Goal: Task Accomplishment & Management: Use online tool/utility

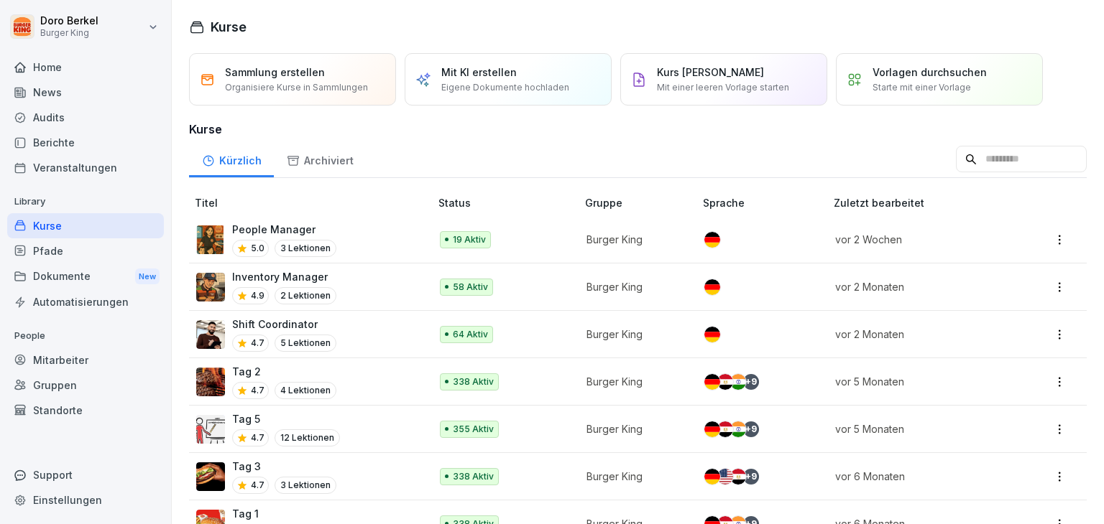
click at [259, 279] on p "Inventory Manager" at bounding box center [284, 276] width 104 height 15
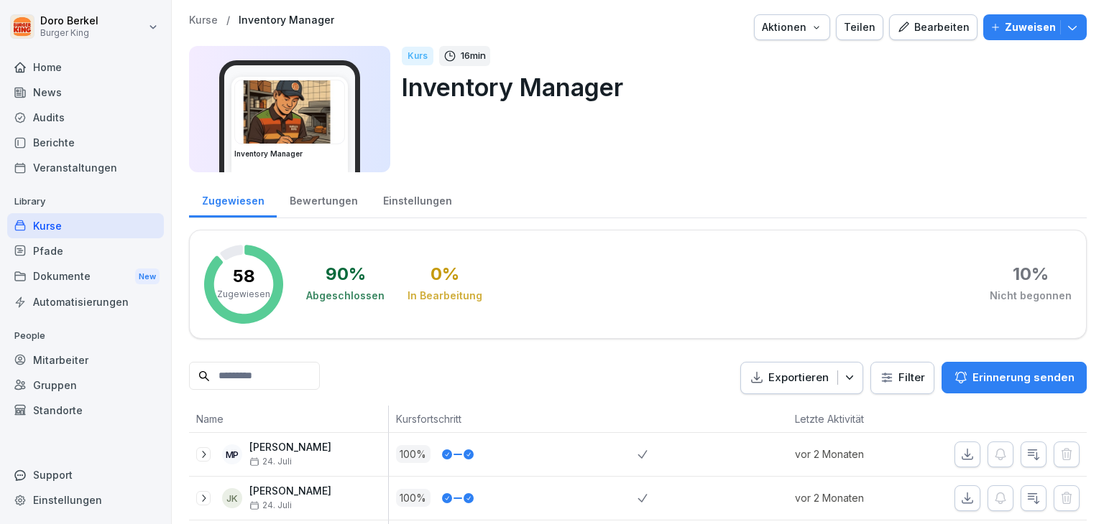
click at [394, 201] on div "Einstellungen" at bounding box center [417, 199] width 94 height 37
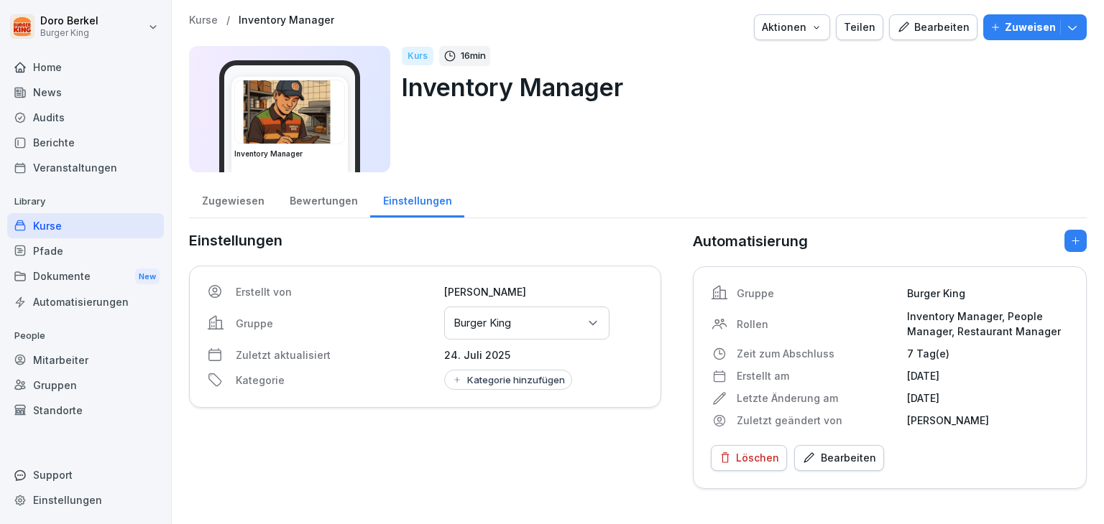
click at [229, 198] on div "Zugewiesen" at bounding box center [233, 199] width 88 height 37
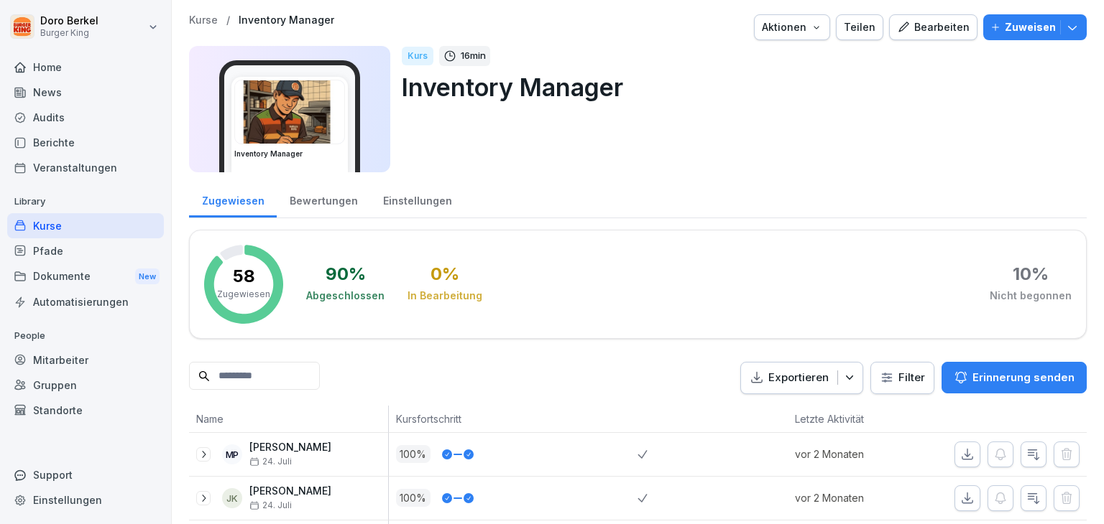
click at [246, 373] on input at bounding box center [254, 376] width 131 height 28
type input "***"
click at [264, 24] on p "Inventory Manager" at bounding box center [287, 20] width 96 height 12
click at [198, 21] on p "Kurse" at bounding box center [203, 20] width 29 height 12
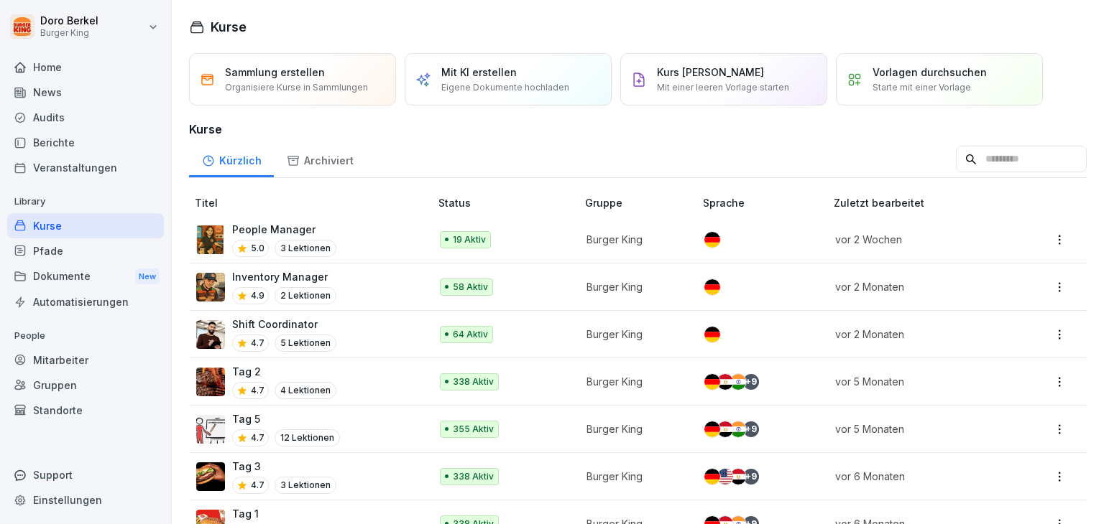
click at [274, 282] on p "Inventory Manager" at bounding box center [284, 276] width 104 height 15
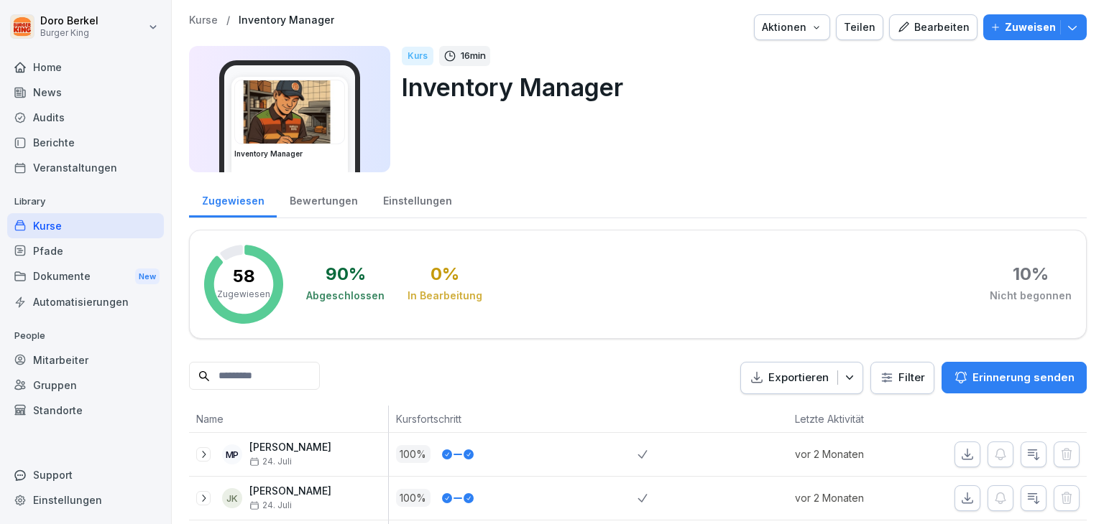
click at [912, 36] on button "Bearbeiten" at bounding box center [933, 27] width 88 height 26
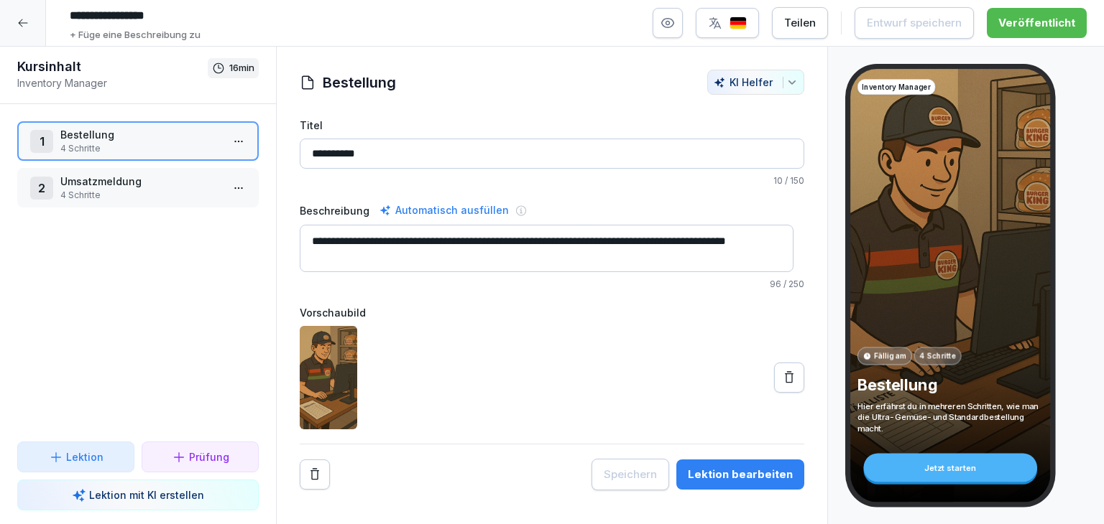
click at [35, 19] on div at bounding box center [23, 23] width 46 height 46
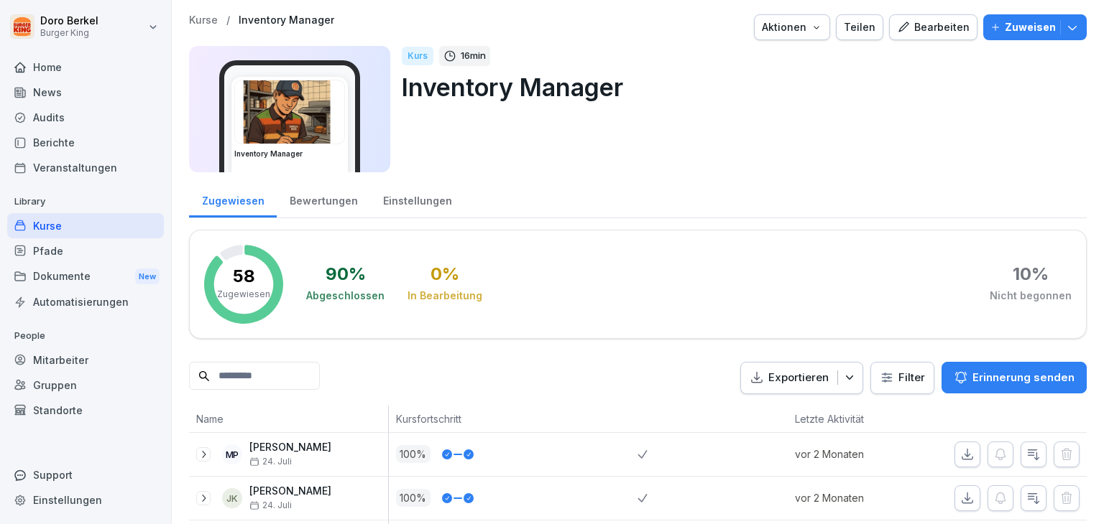
click at [904, 36] on button "Bearbeiten" at bounding box center [933, 27] width 88 height 26
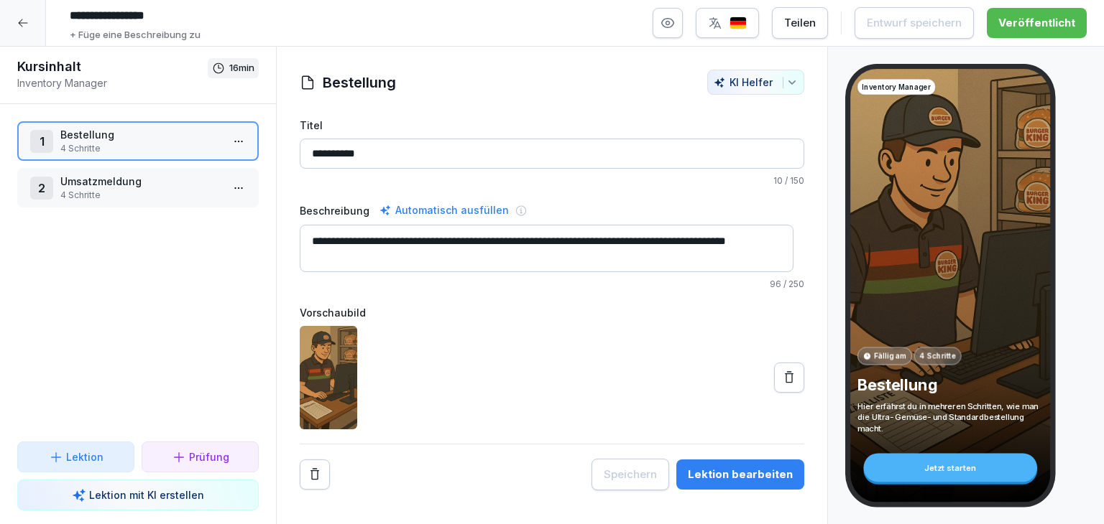
click at [93, 501] on p "Lektion mit KI erstellen" at bounding box center [146, 495] width 115 height 15
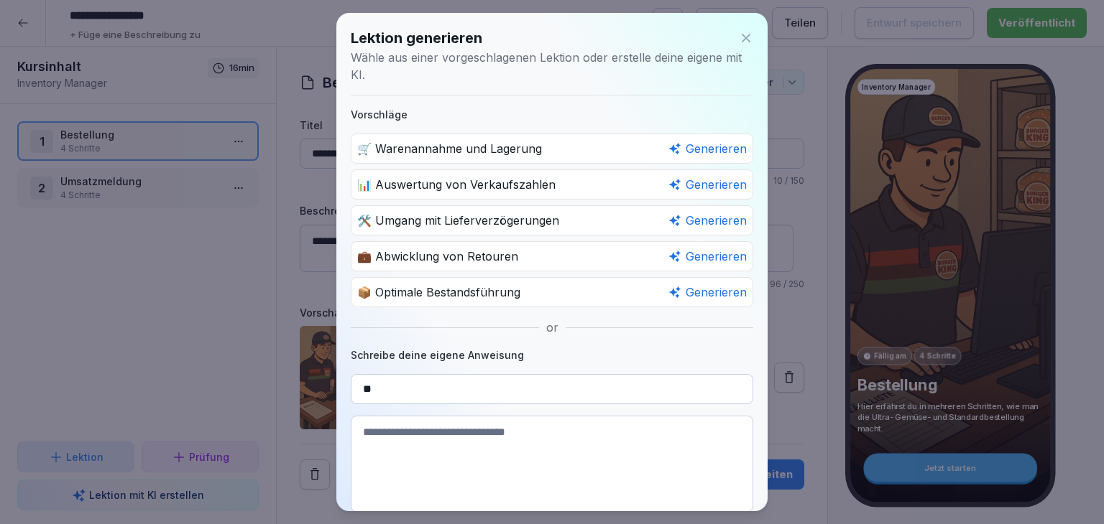
type input "*"
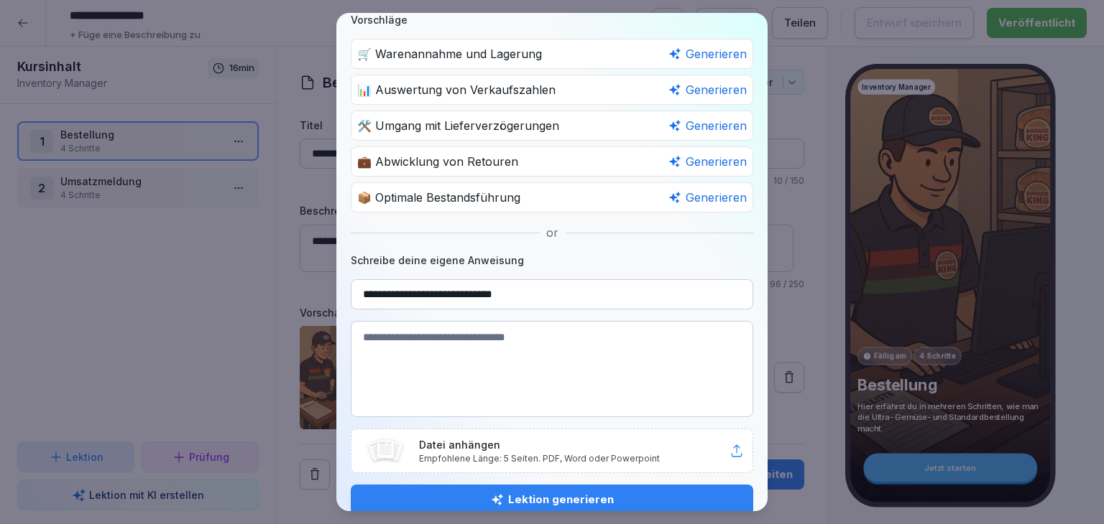
scroll to position [111, 0]
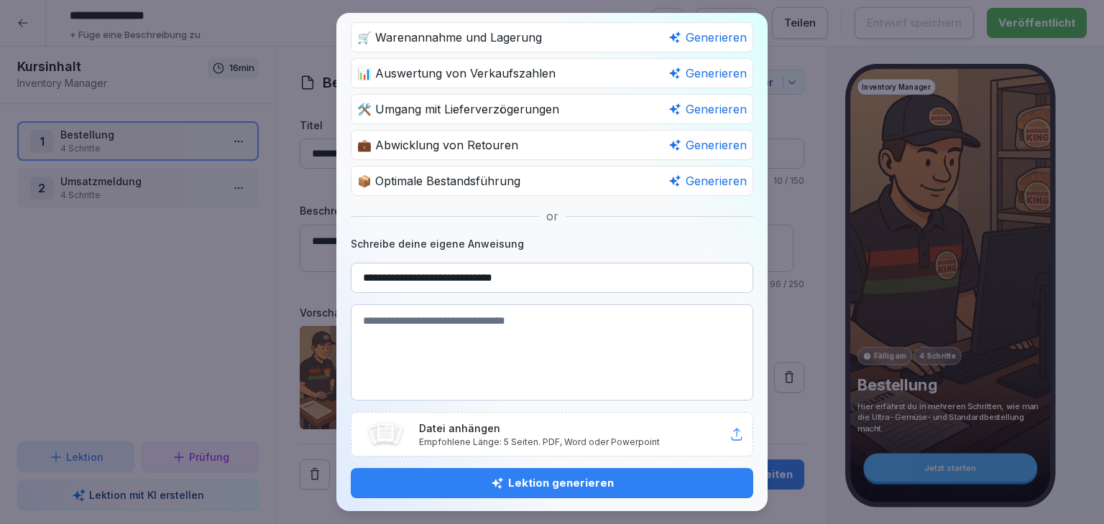
type input "**********"
click at [532, 480] on div "Lektion generieren" at bounding box center [551, 484] width 379 height 16
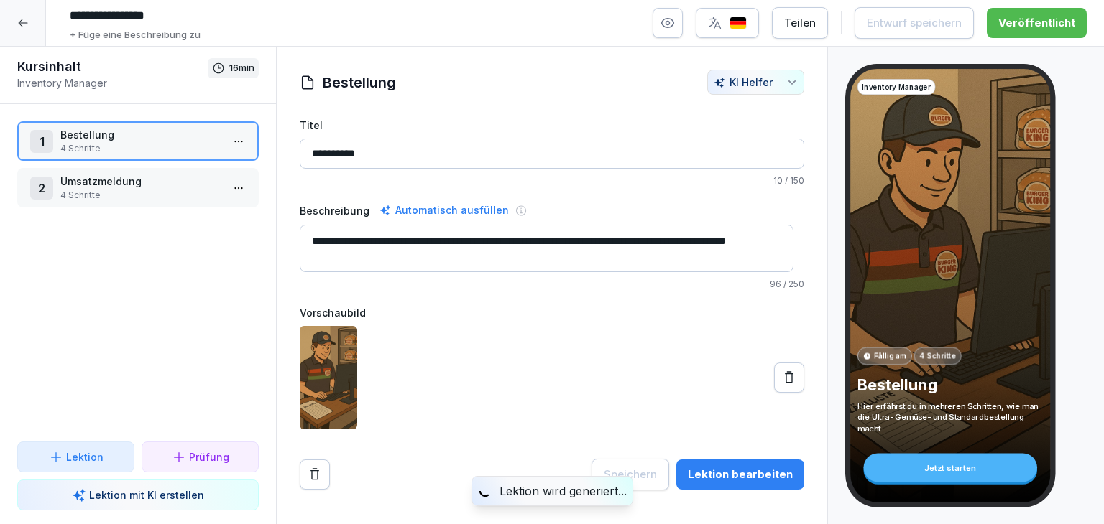
click at [98, 463] on p "Lektion" at bounding box center [84, 457] width 37 height 15
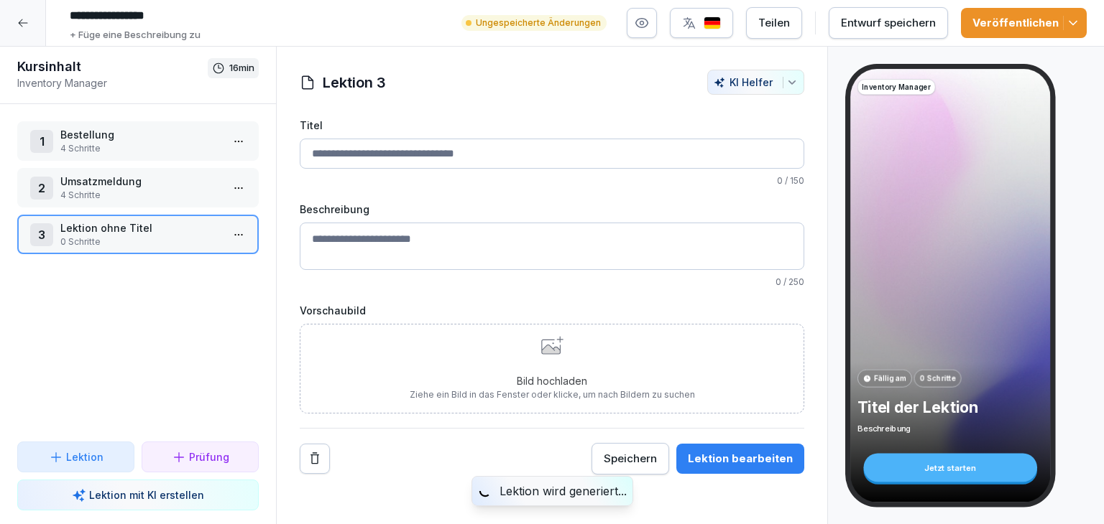
click at [369, 156] on input "Titel" at bounding box center [552, 154] width 504 height 30
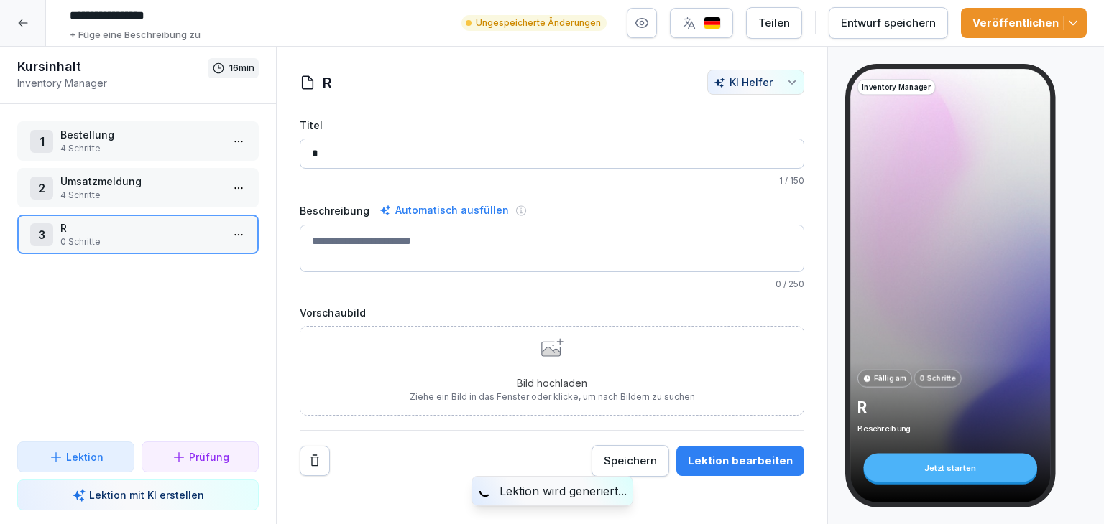
type input "**"
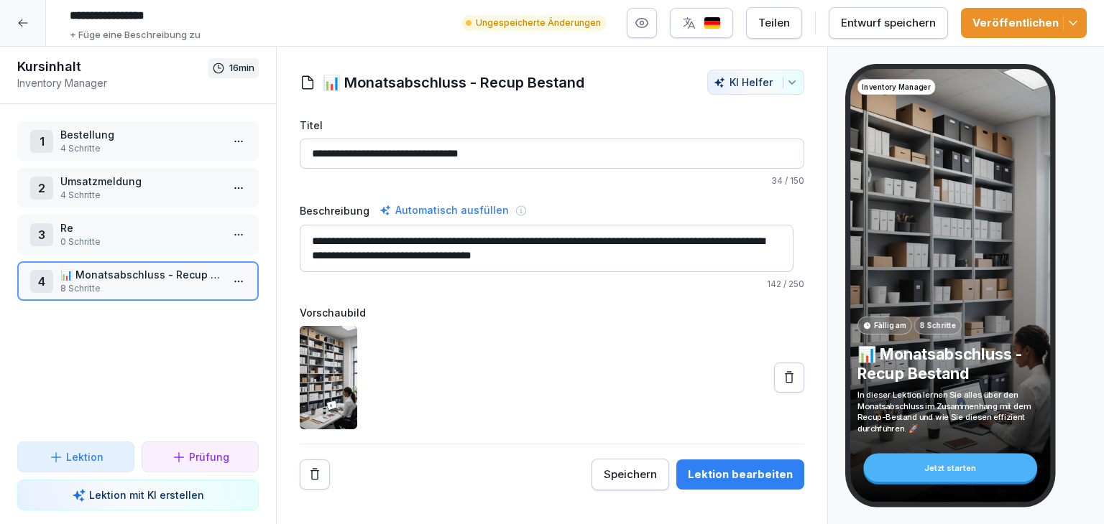
click at [737, 478] on div "Lektion bearbeiten" at bounding box center [740, 475] width 105 height 16
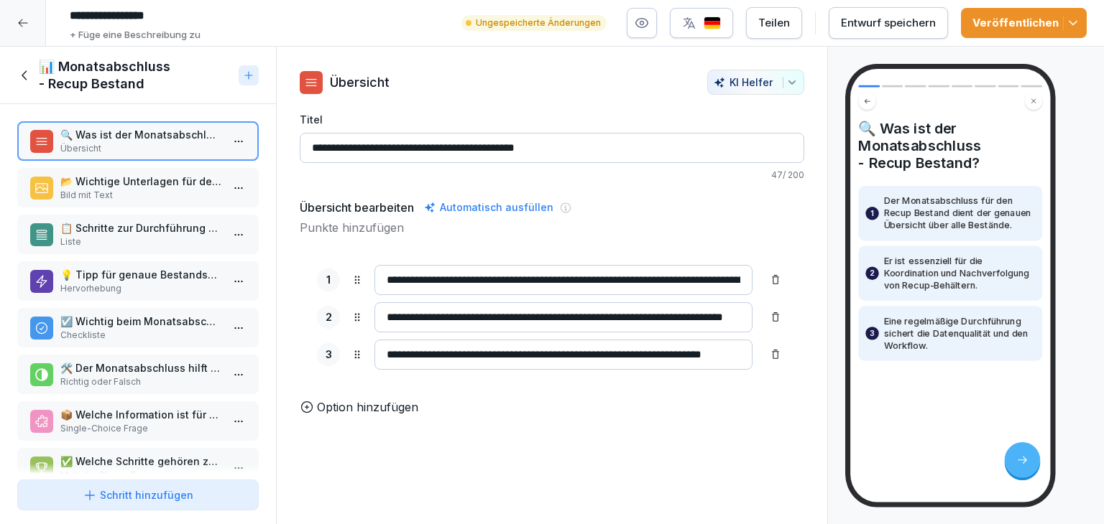
click at [22, 27] on icon at bounding box center [22, 22] width 11 height 11
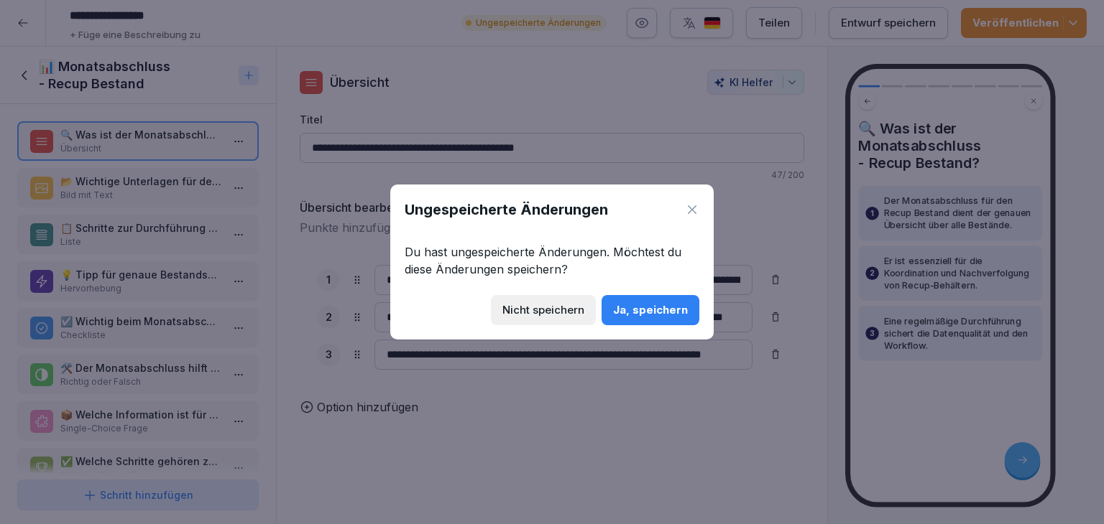
click at [546, 315] on div "Nicht speichern" at bounding box center [543, 310] width 82 height 16
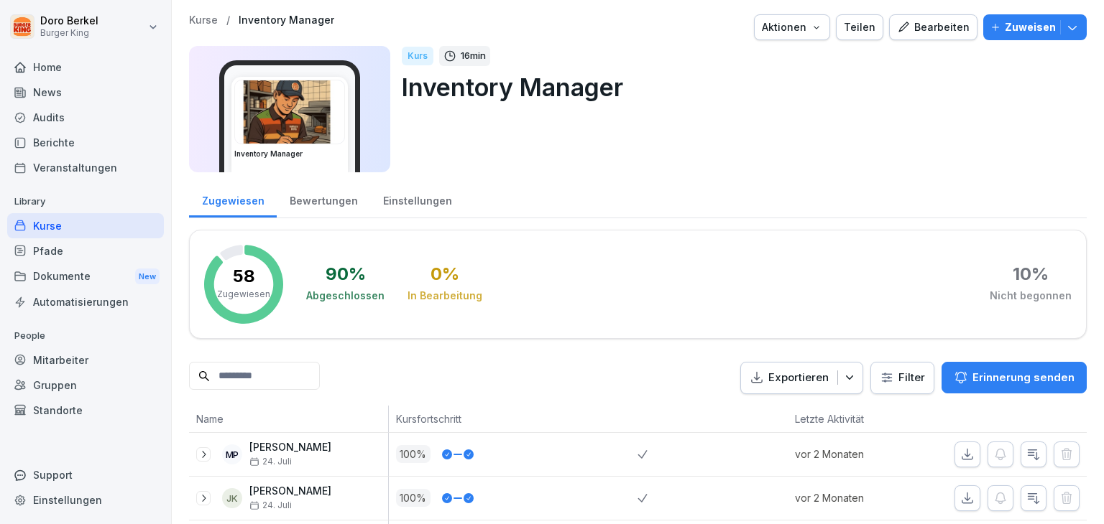
click at [932, 31] on div "Bearbeiten" at bounding box center [933, 27] width 73 height 16
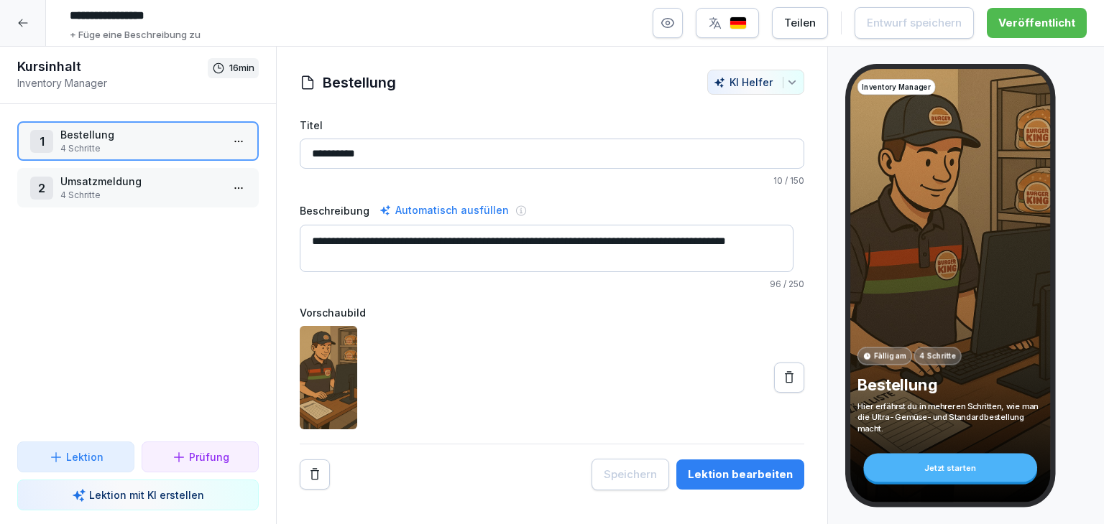
click at [65, 448] on button "Lektion" at bounding box center [75, 457] width 117 height 31
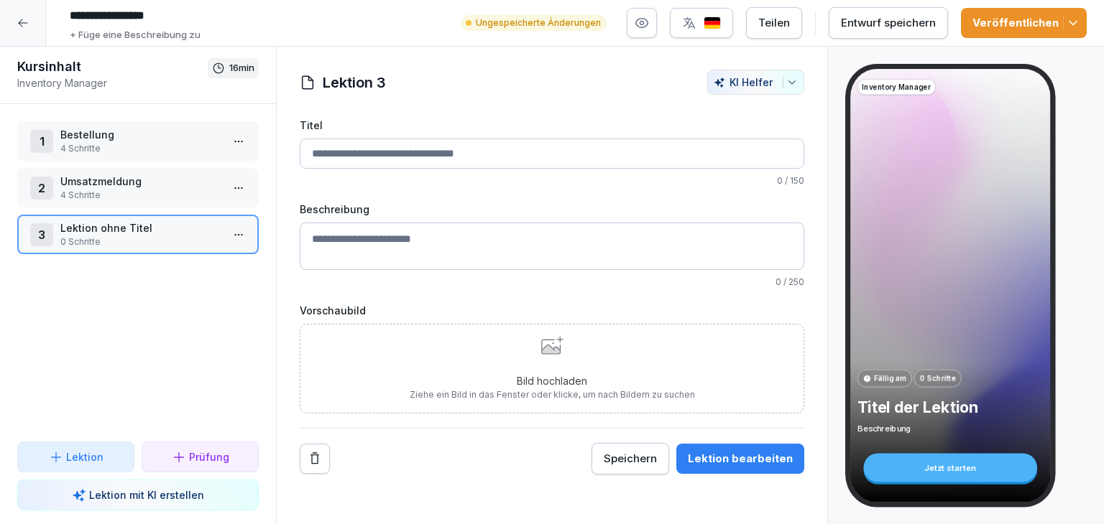
click at [353, 143] on input "Titel" at bounding box center [552, 154] width 504 height 30
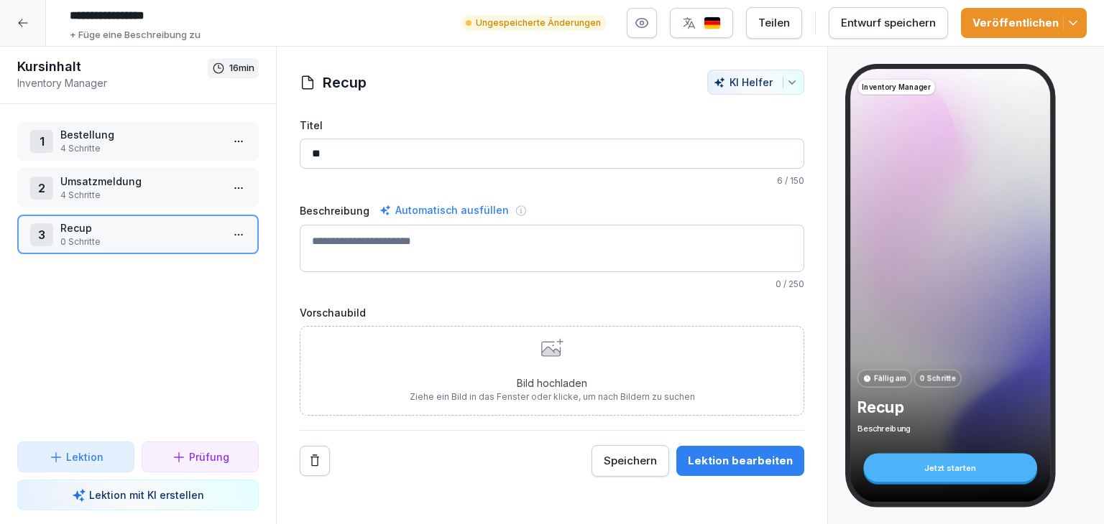
type input "*"
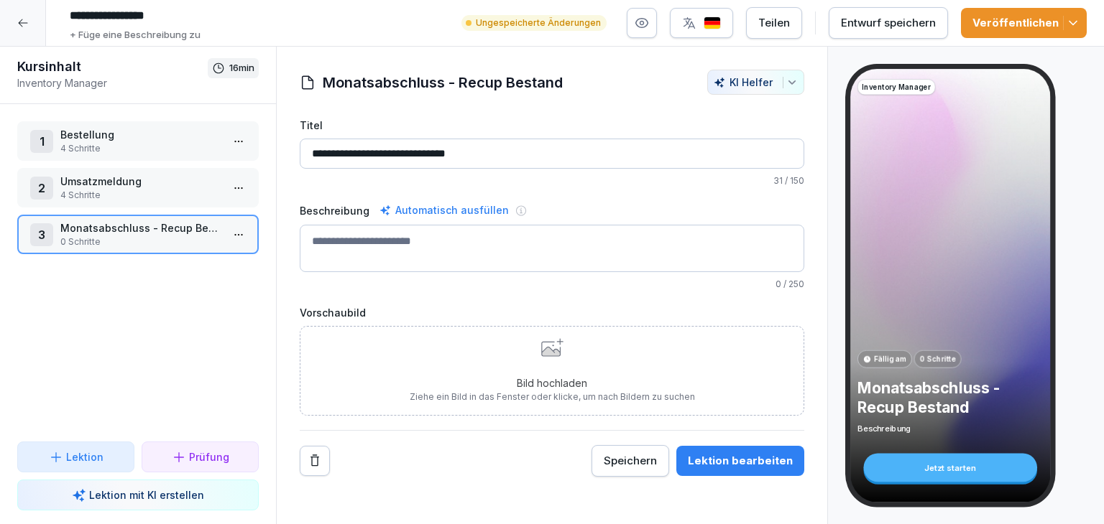
type input "**********"
click at [511, 353] on div "Bild hochladen Ziehe ein Bild in das Fenster oder klicke, um nach Bildern zu su…" at bounding box center [552, 370] width 285 height 65
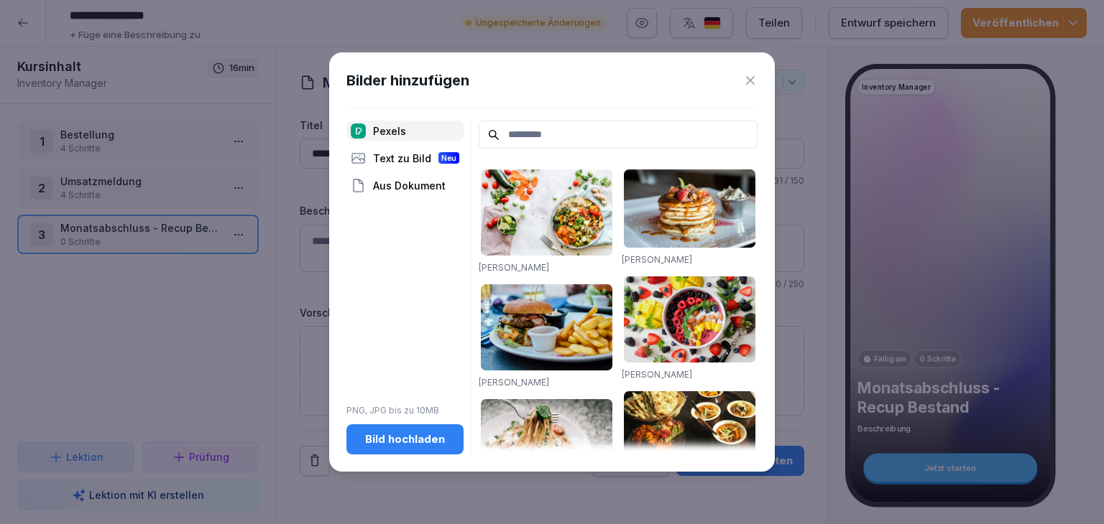
click at [435, 438] on div "Bild hochladen" at bounding box center [405, 440] width 94 height 16
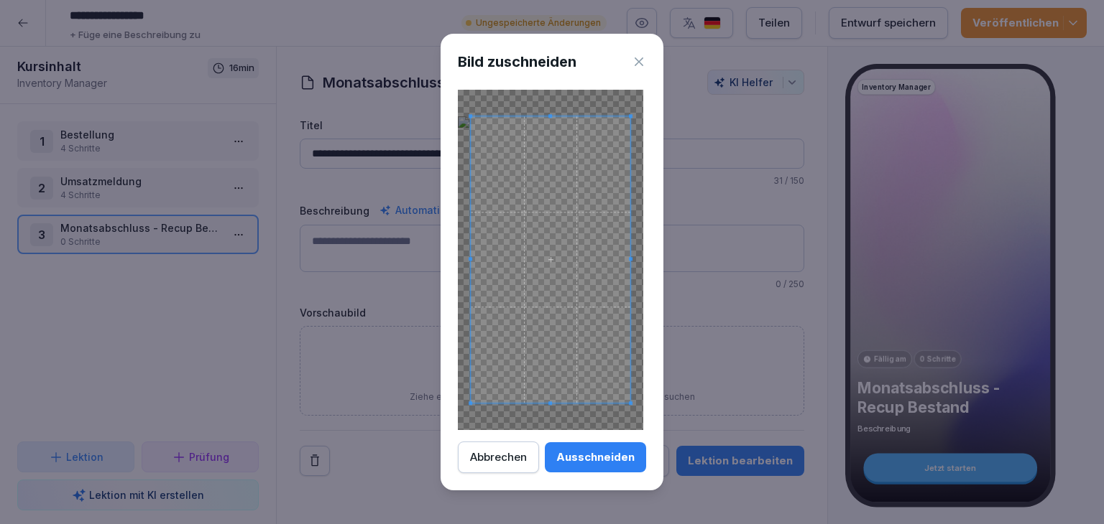
click at [606, 466] on button "Ausschneiden" at bounding box center [595, 458] width 101 height 30
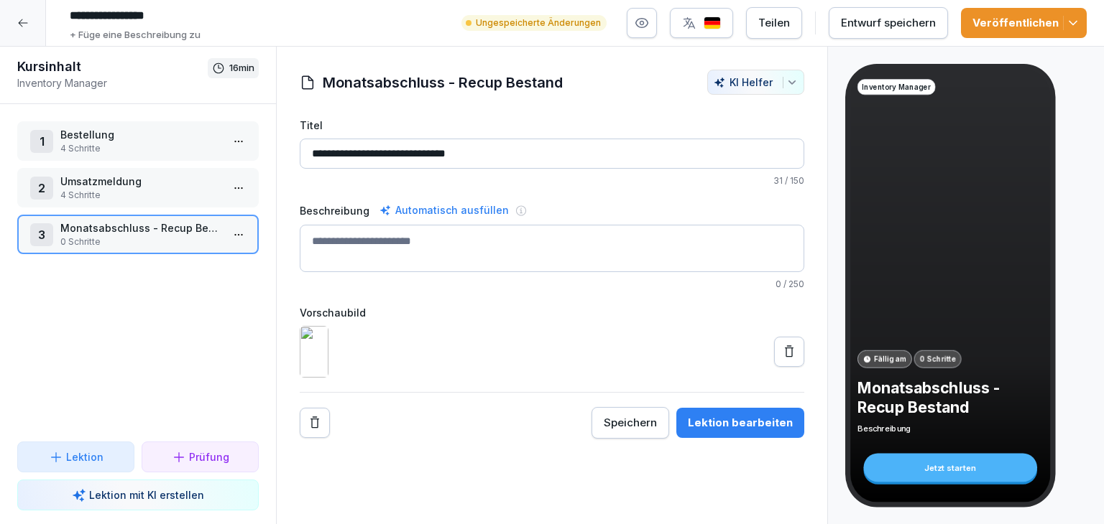
click at [774, 367] on button at bounding box center [789, 352] width 30 height 30
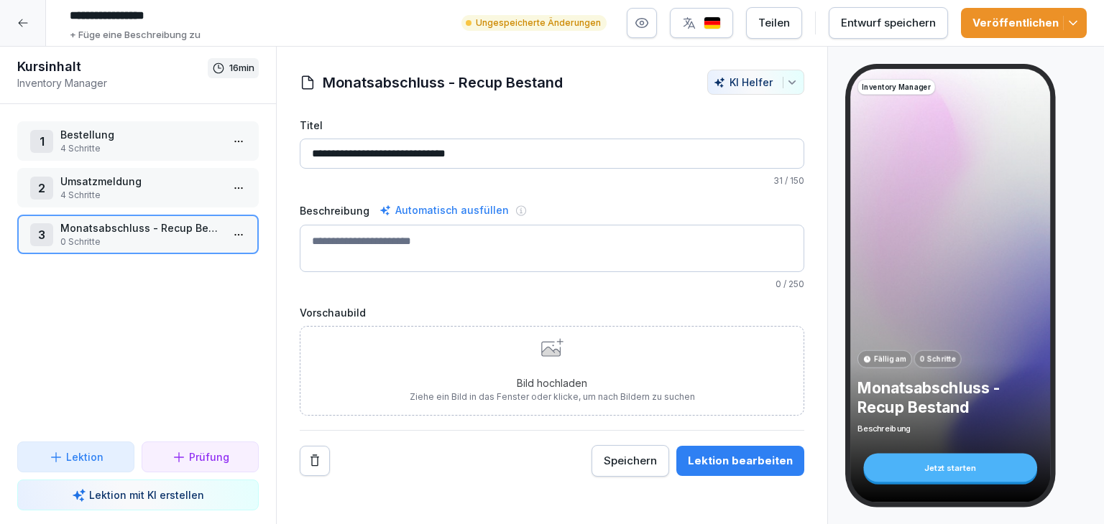
click at [537, 376] on p "Bild hochladen" at bounding box center [552, 383] width 285 height 15
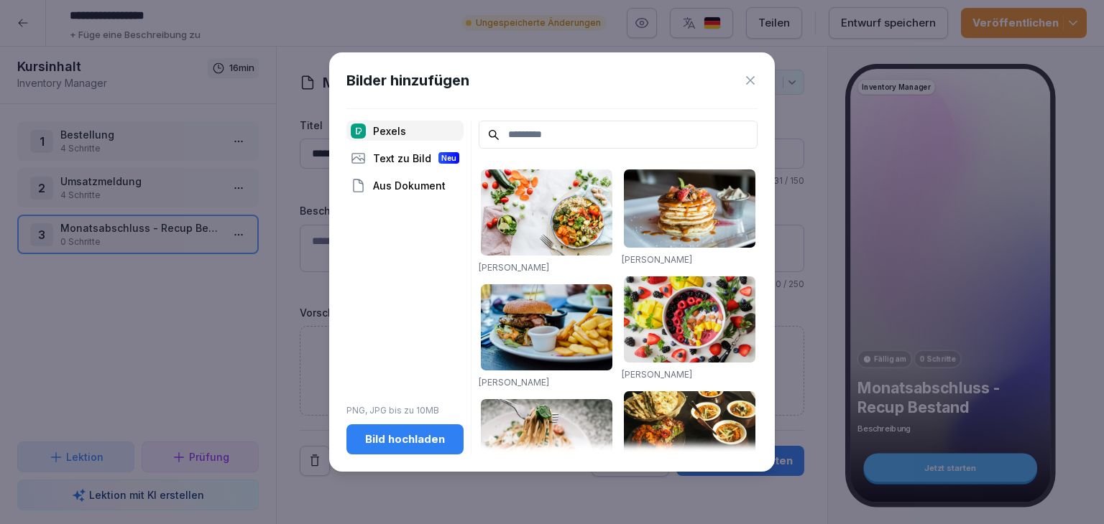
click at [390, 438] on div "Bild hochladen" at bounding box center [405, 440] width 94 height 16
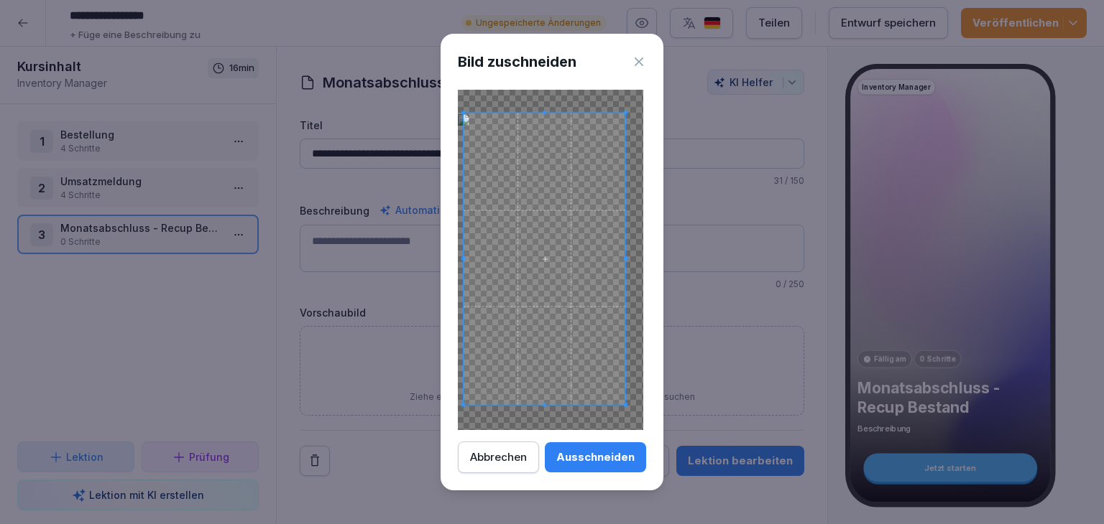
click at [563, 356] on span at bounding box center [544, 259] width 162 height 292
click at [573, 461] on div "Ausschneiden" at bounding box center [595, 458] width 78 height 16
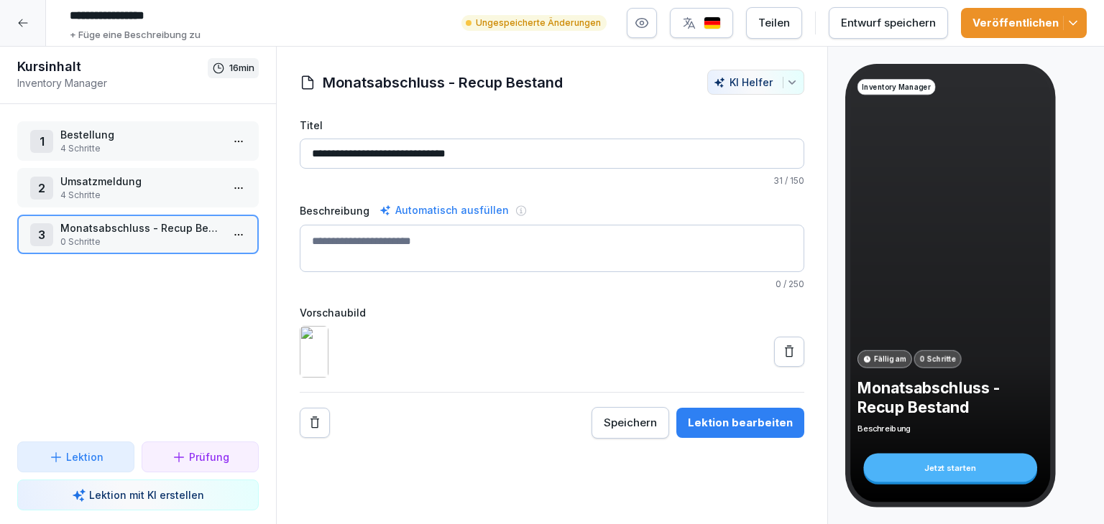
click at [641, 431] on div "Speichern" at bounding box center [630, 423] width 53 height 16
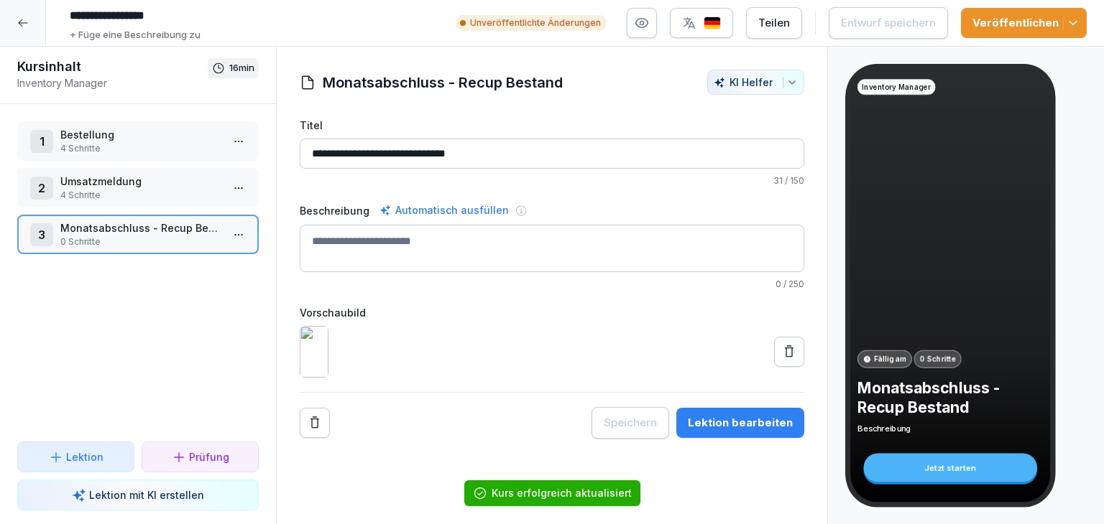
click at [740, 431] on div "Lektion bearbeiten" at bounding box center [740, 423] width 105 height 16
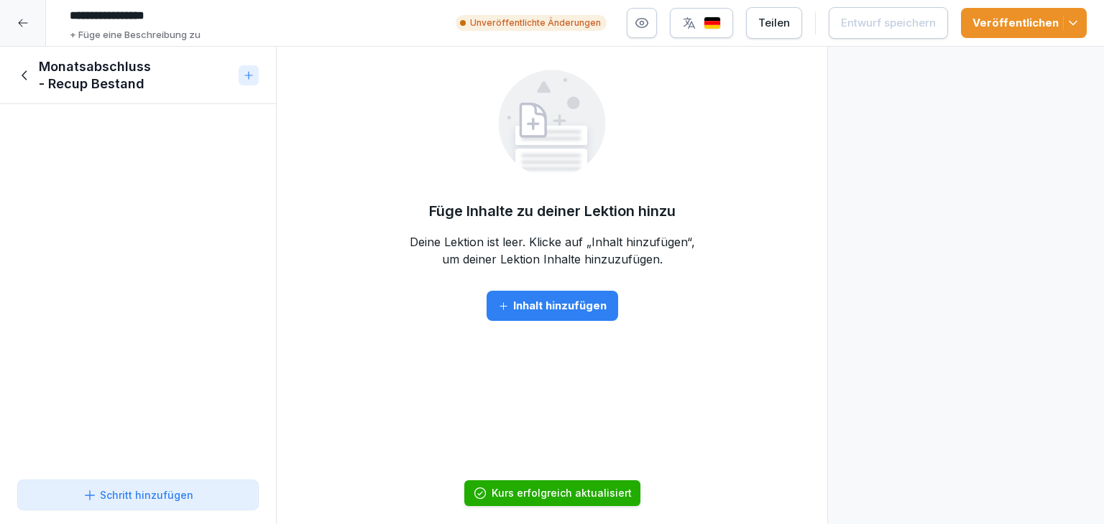
click at [114, 513] on div "Schritt hinzufügen" at bounding box center [138, 499] width 276 height 51
click at [126, 506] on button "Schritt hinzufügen" at bounding box center [137, 495] width 241 height 31
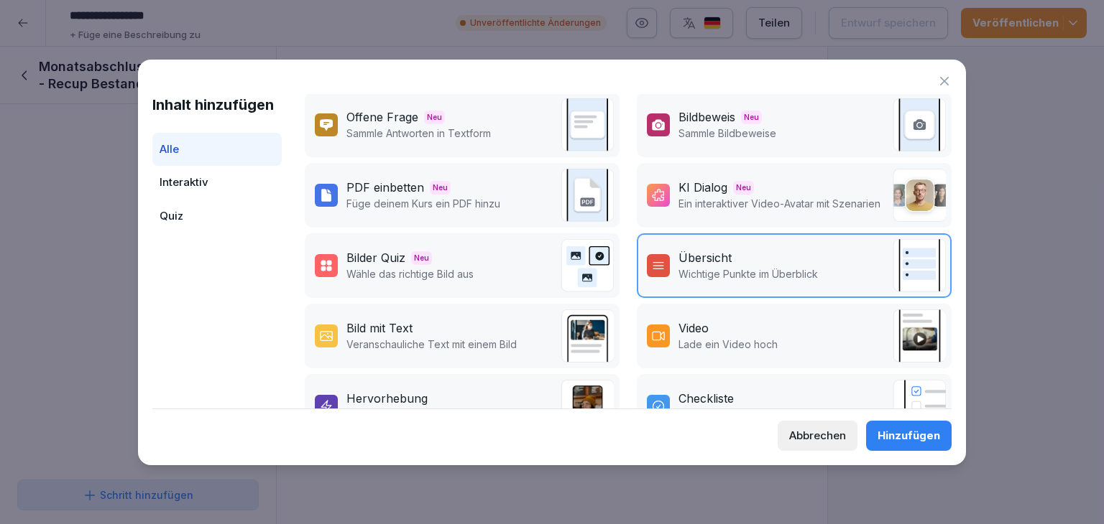
scroll to position [144, 0]
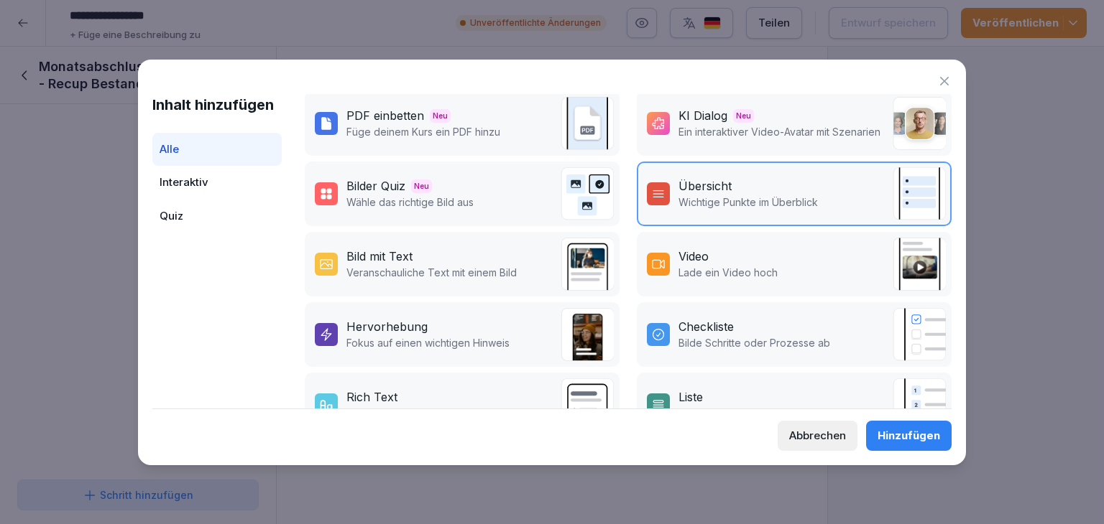
click at [718, 279] on div "Video Lade ein Video hoch" at bounding box center [794, 264] width 315 height 65
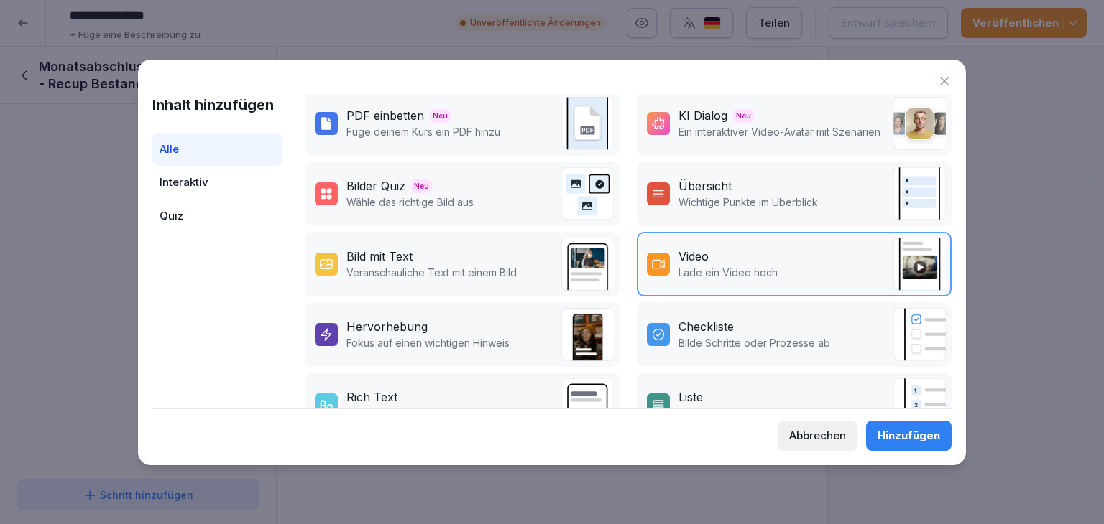
click at [897, 435] on div "Hinzufügen" at bounding box center [908, 436] width 63 height 16
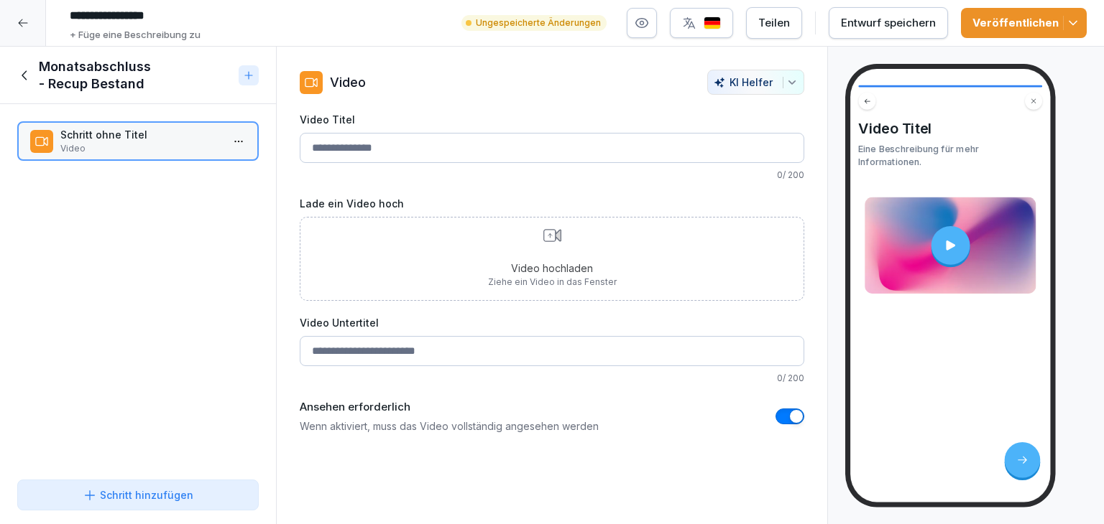
drag, startPoint x: 362, startPoint y: 142, endPoint x: 381, endPoint y: 156, distance: 23.6
click at [362, 142] on input "Video Titel" at bounding box center [552, 148] width 504 height 30
type input "**********"
click at [512, 272] on p "Video hochladen" at bounding box center [552, 268] width 129 height 15
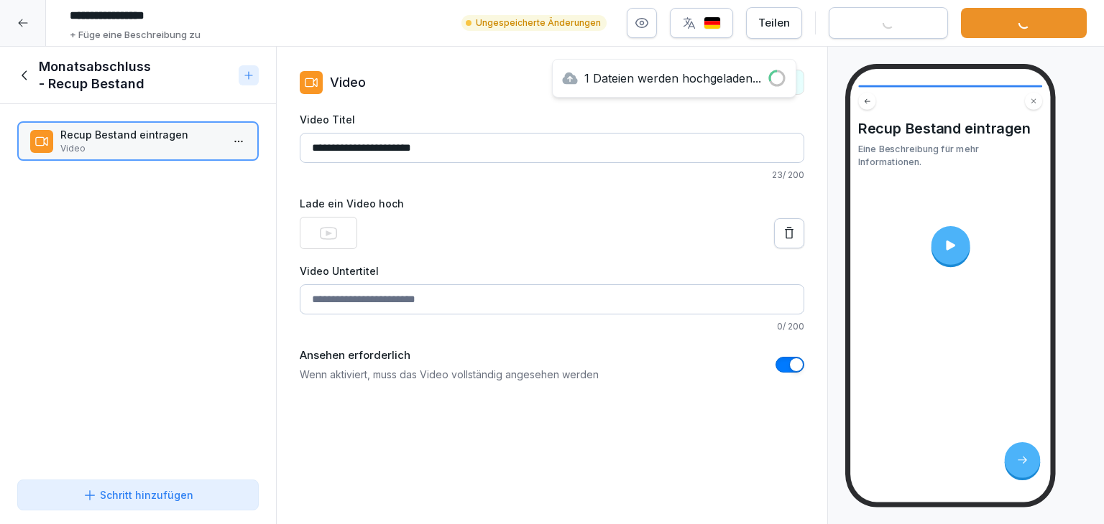
click at [126, 498] on div "Schritt hinzufügen" at bounding box center [138, 495] width 111 height 15
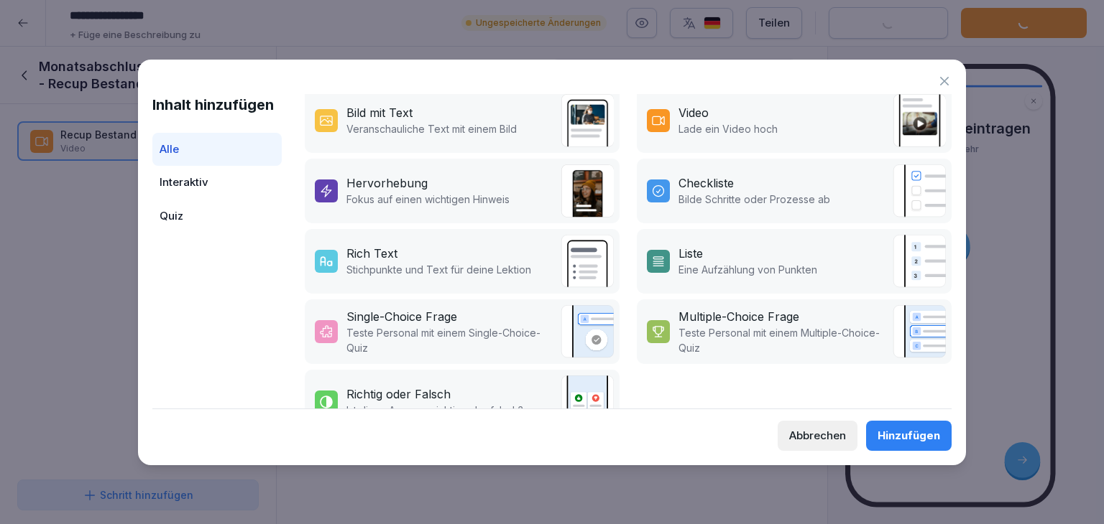
scroll to position [331, 0]
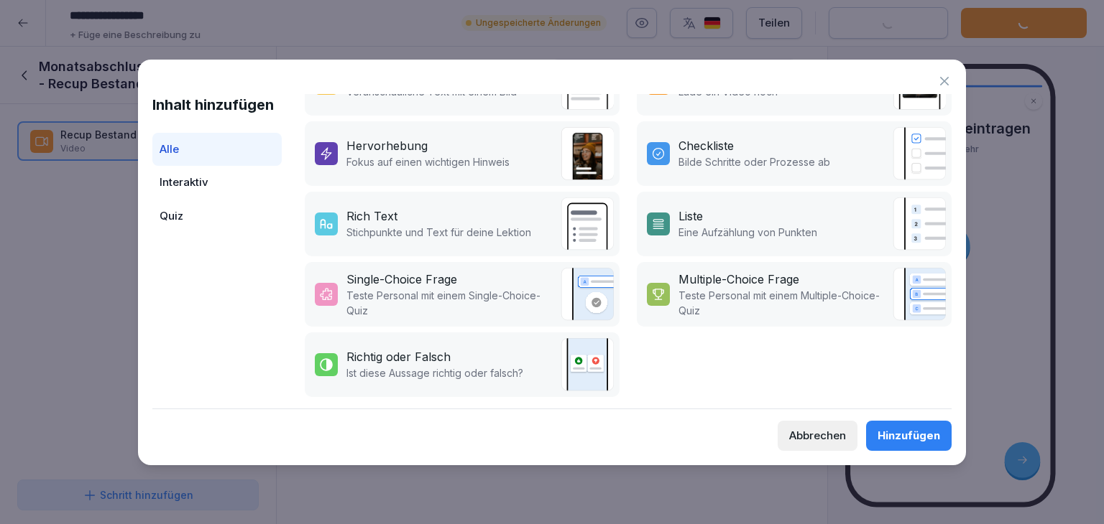
click at [444, 348] on div "Richtig oder Falsch" at bounding box center [398, 356] width 104 height 17
click at [918, 434] on div "Hinzufügen" at bounding box center [908, 436] width 63 height 16
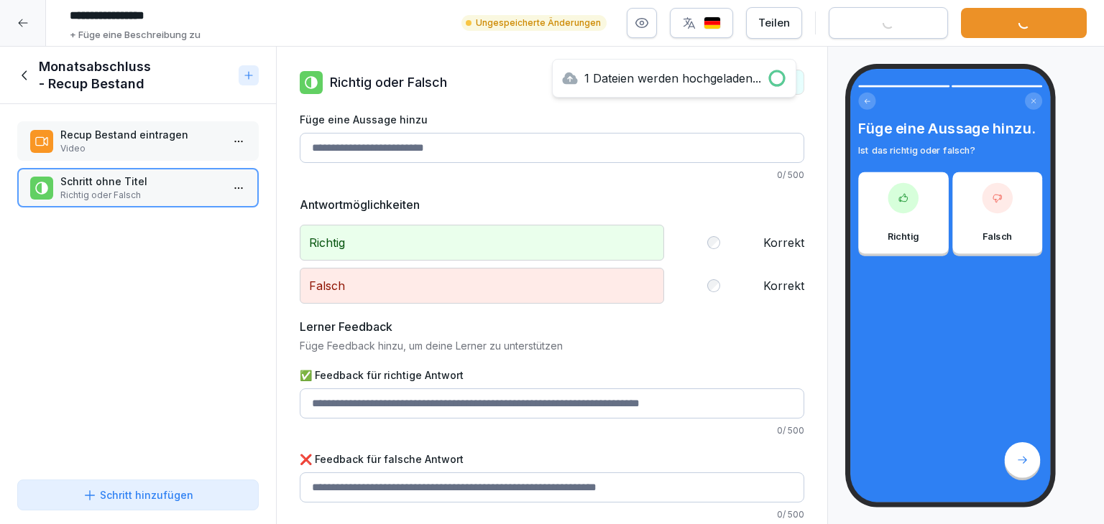
click at [386, 154] on input "Füge eine Aussage hinzu" at bounding box center [552, 148] width 504 height 30
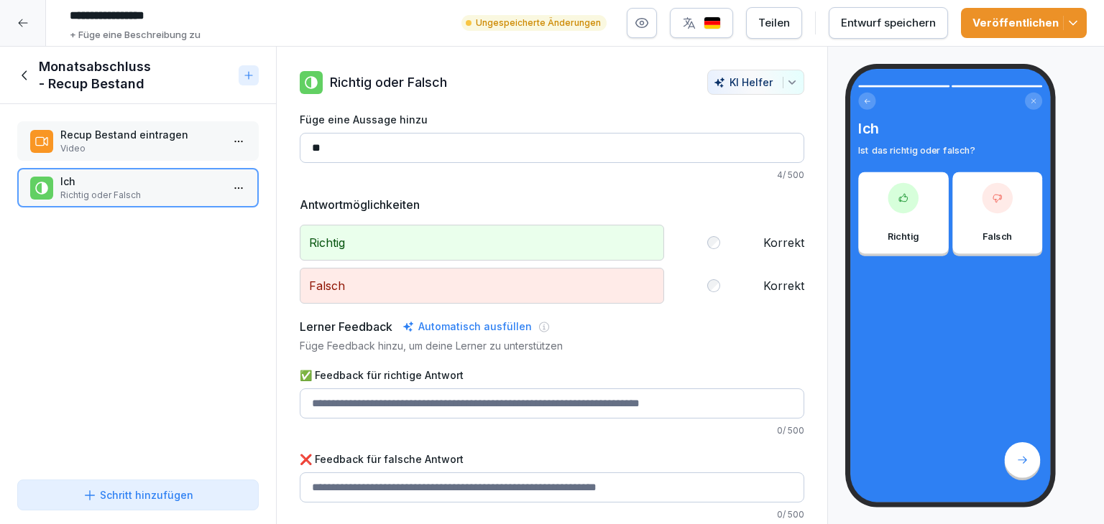
type input "*"
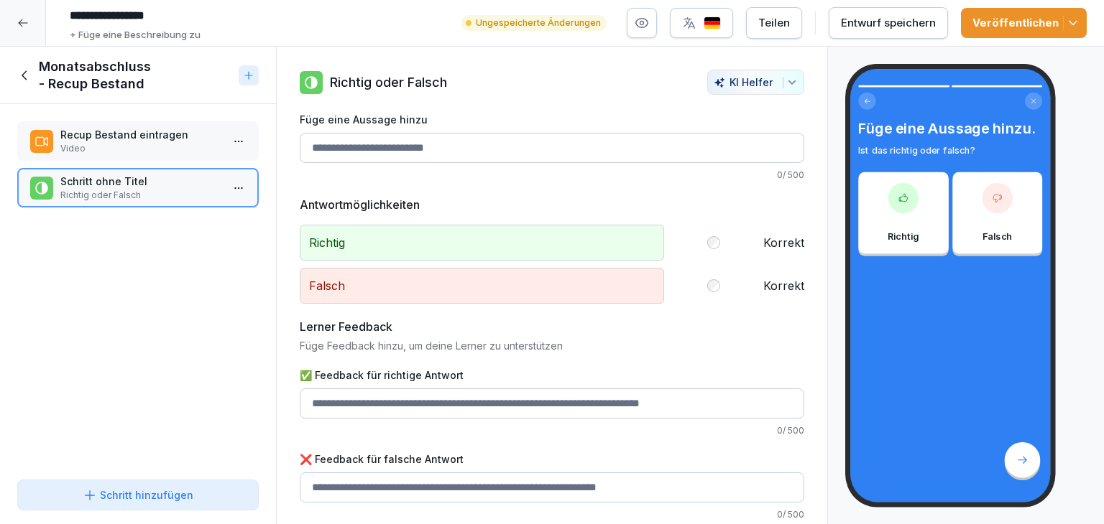
click at [218, 185] on html "**********" at bounding box center [552, 262] width 1104 height 524
click at [176, 272] on div "Löschen" at bounding box center [148, 268] width 59 height 15
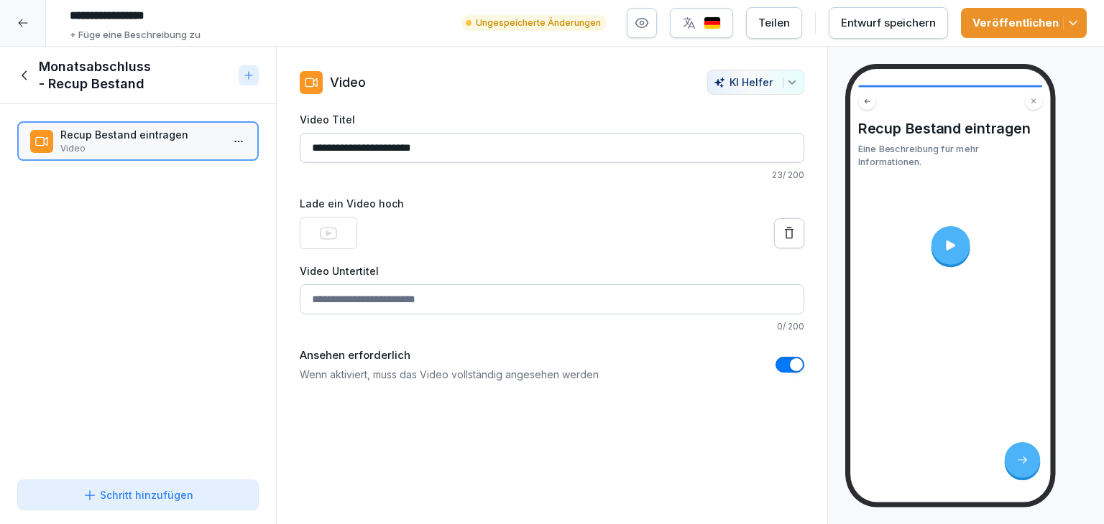
click at [164, 489] on div "Schritt hinzufügen" at bounding box center [138, 495] width 111 height 15
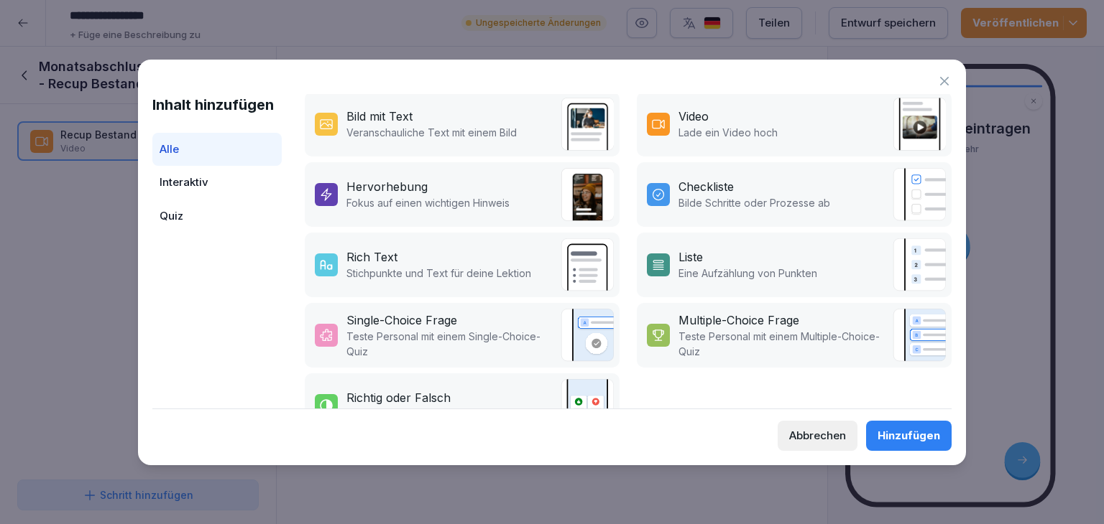
scroll to position [287, 0]
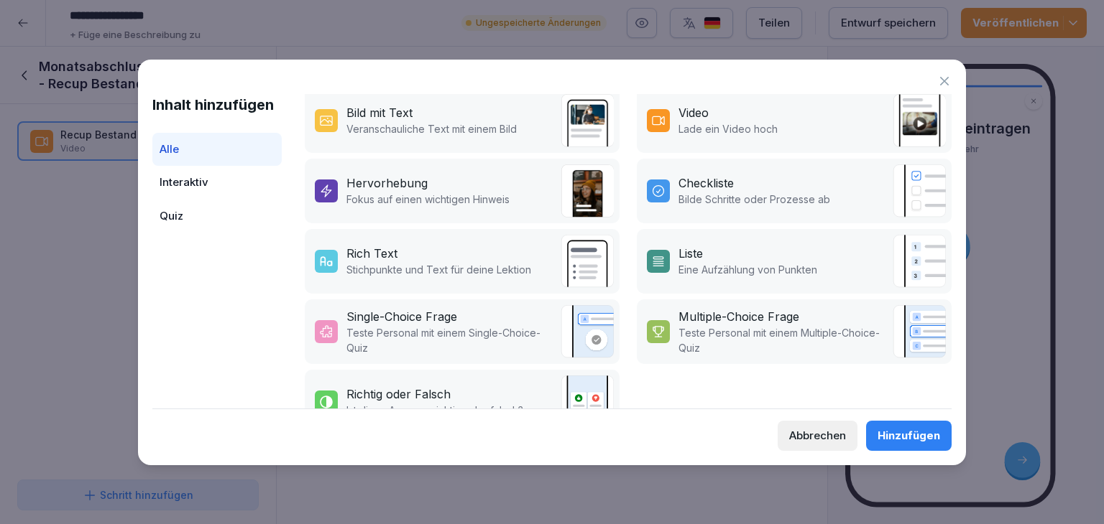
click at [724, 331] on p "Teste Personal mit einem Multiple-Choice-Quiz" at bounding box center [781, 340] width 207 height 30
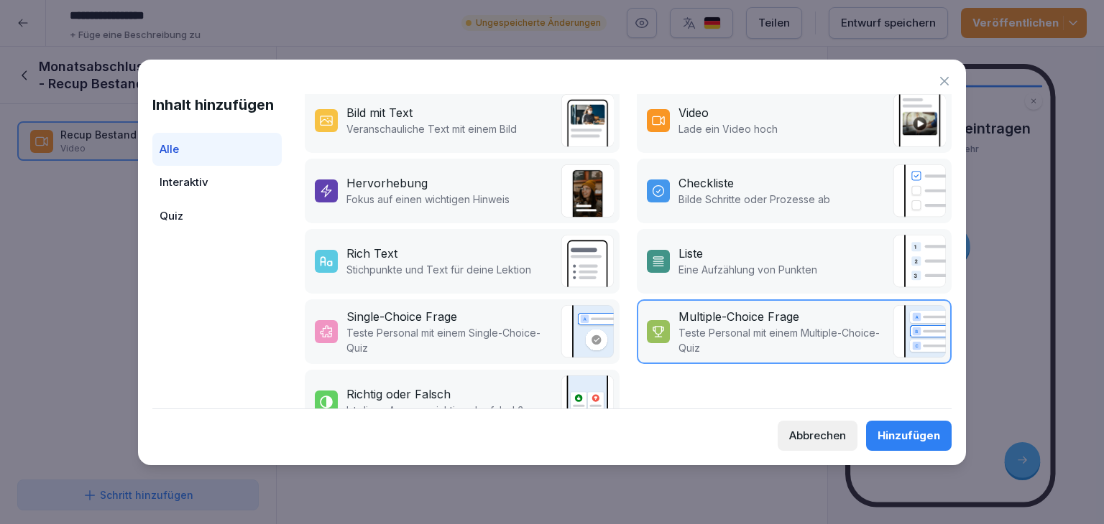
click at [923, 428] on div "Hinzufügen" at bounding box center [908, 436] width 63 height 16
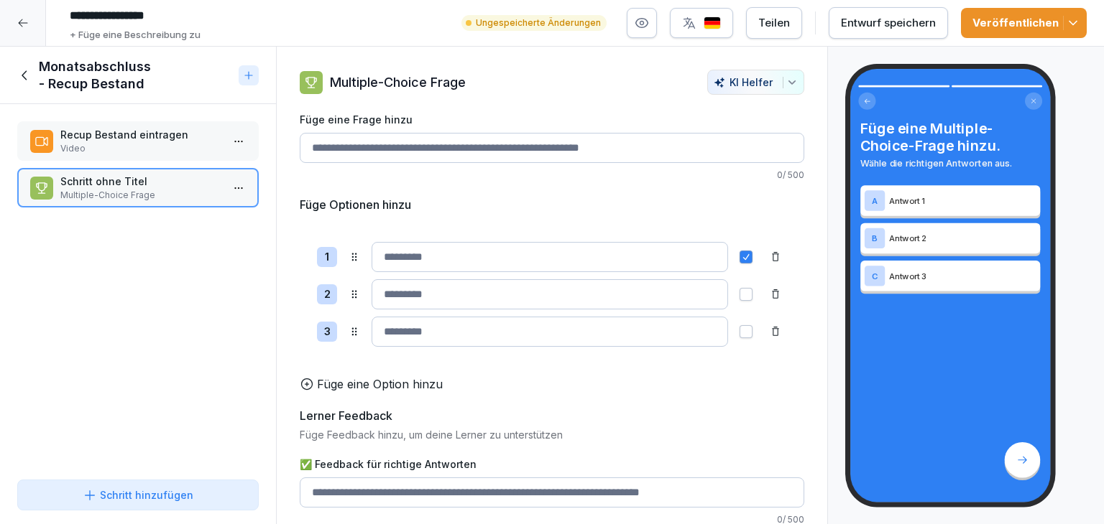
click at [369, 159] on input "Füge eine Frage hinzu" at bounding box center [552, 148] width 504 height 30
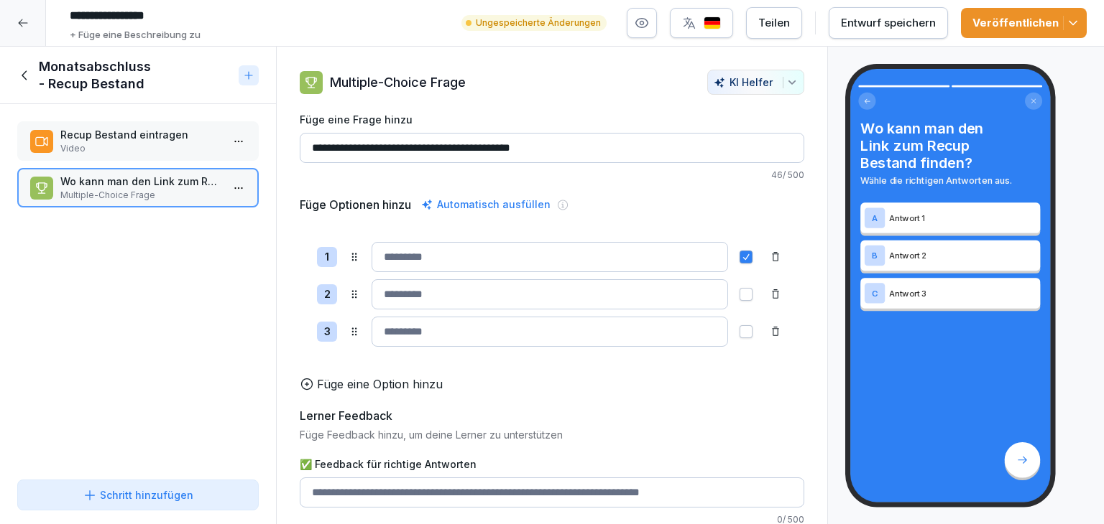
type input "**********"
click at [405, 251] on input at bounding box center [549, 257] width 356 height 30
type input "*"
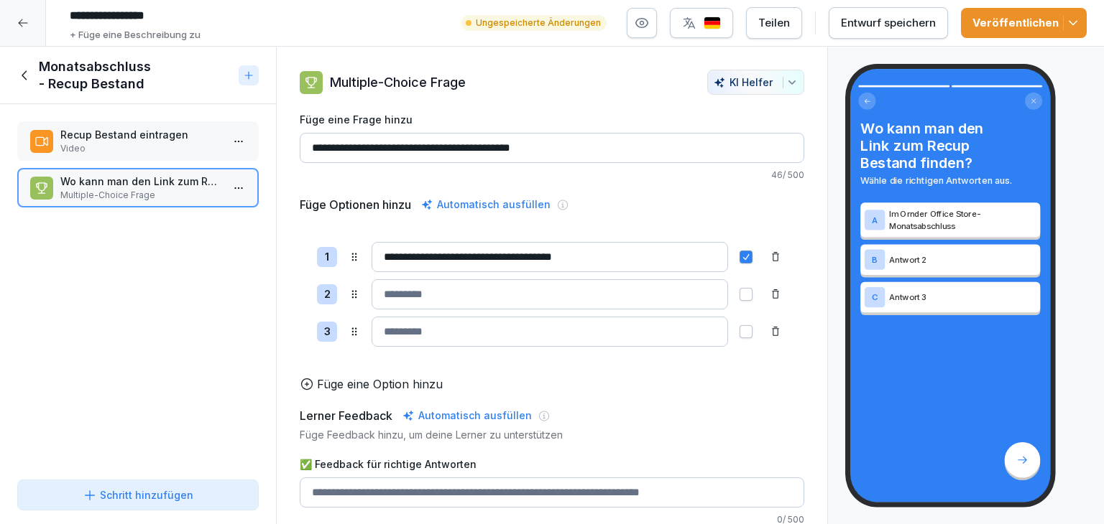
type input "**********"
type button "on"
type input "**********"
click at [433, 255] on input "**********" at bounding box center [549, 257] width 356 height 30
click at [405, 333] on input at bounding box center [549, 332] width 356 height 30
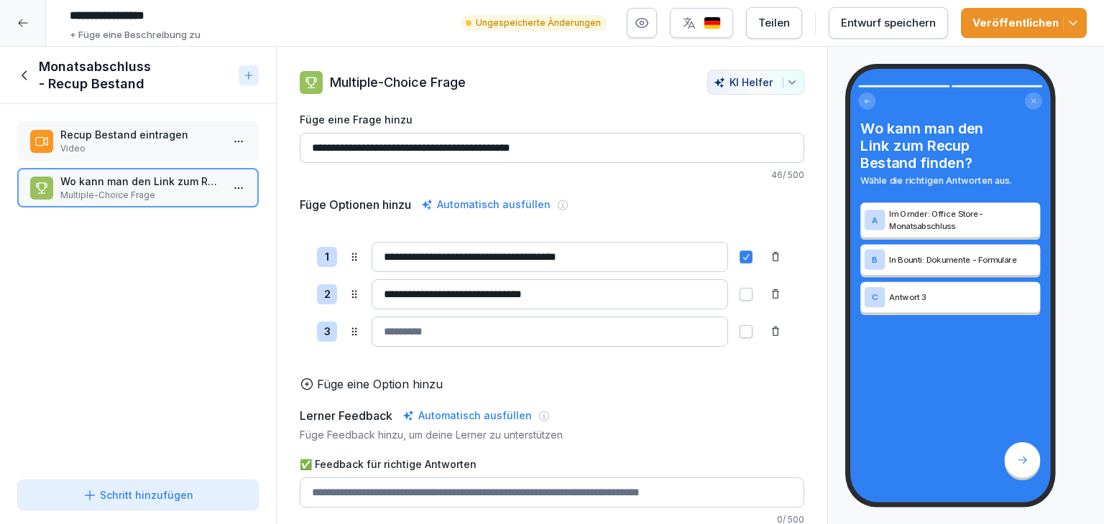
click at [739, 290] on button "button" at bounding box center [745, 294] width 13 height 13
click at [379, 339] on input at bounding box center [549, 332] width 356 height 30
click at [417, 260] on input "**********" at bounding box center [549, 257] width 356 height 30
type input "**********"
click at [385, 338] on input at bounding box center [549, 332] width 356 height 30
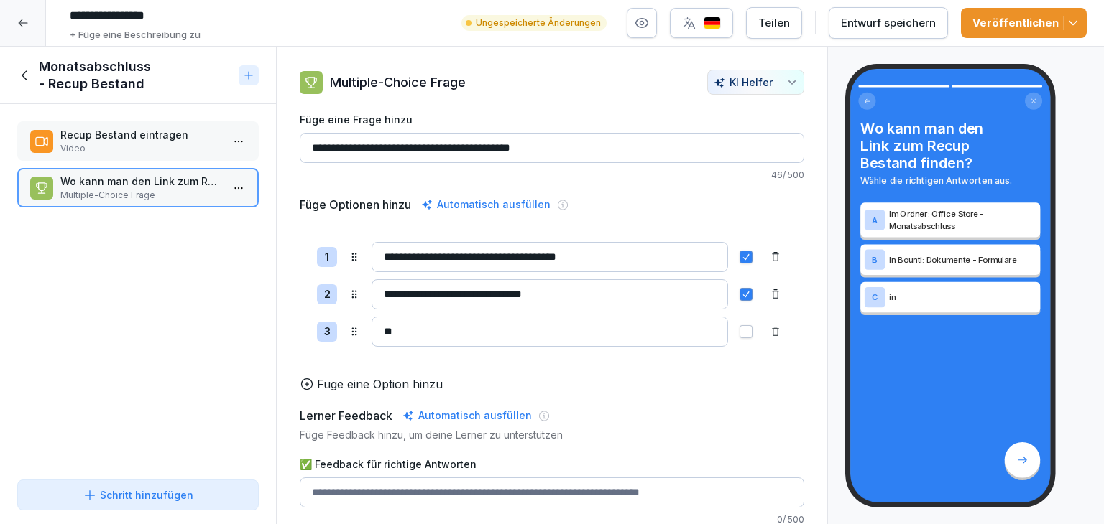
type input "*"
type input "**********"
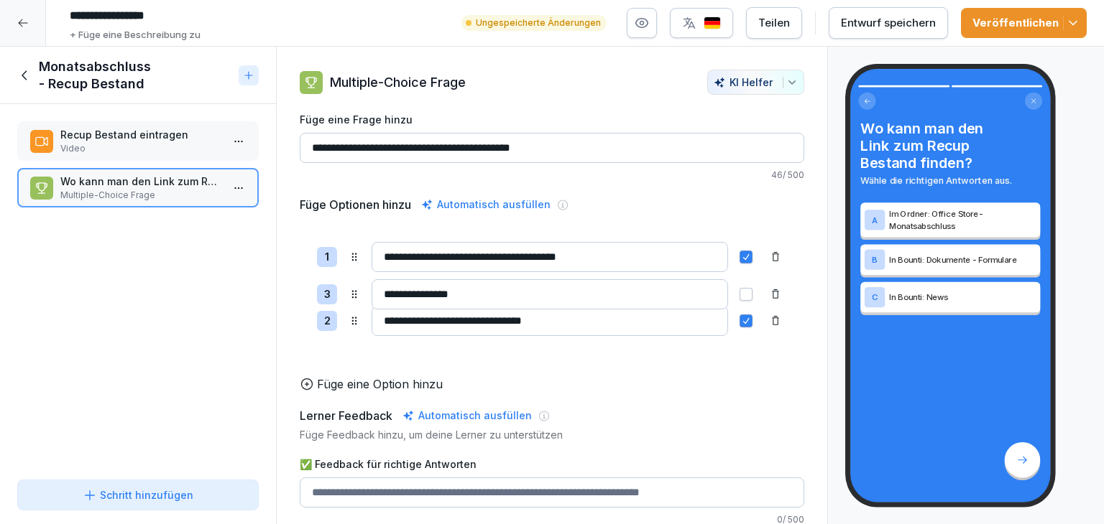
drag, startPoint x: 353, startPoint y: 291, endPoint x: 353, endPoint y: 317, distance: 25.9
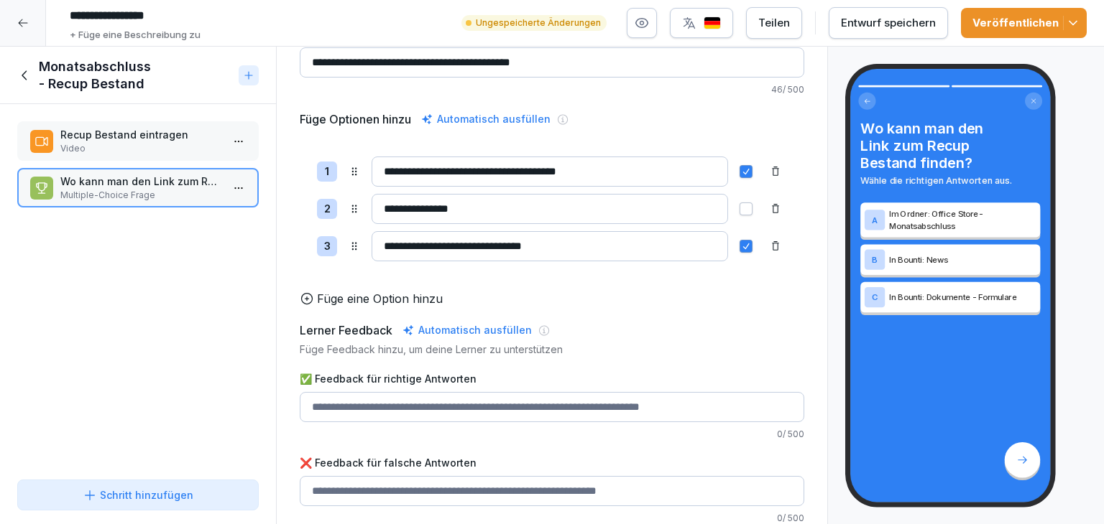
scroll to position [106, 0]
click at [471, 322] on div "Automatisch ausfüllen" at bounding box center [466, 330] width 135 height 17
type input "**********"
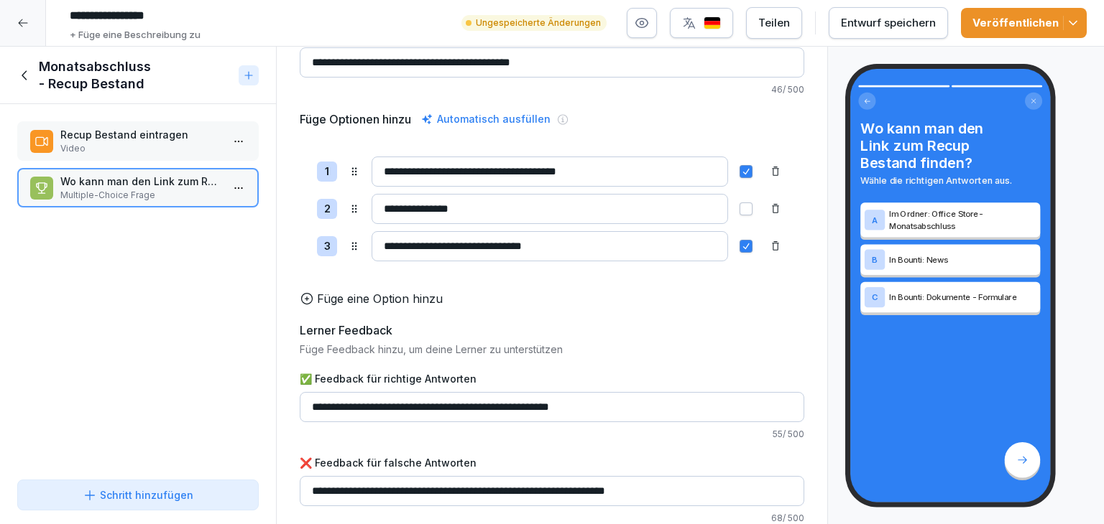
click at [402, 394] on input "**********" at bounding box center [552, 407] width 504 height 30
drag, startPoint x: 425, startPoint y: 394, endPoint x: 443, endPoint y: 394, distance: 18.0
click at [426, 394] on input "**********" at bounding box center [552, 407] width 504 height 30
type input "**********"
click at [488, 481] on input "**********" at bounding box center [552, 491] width 504 height 30
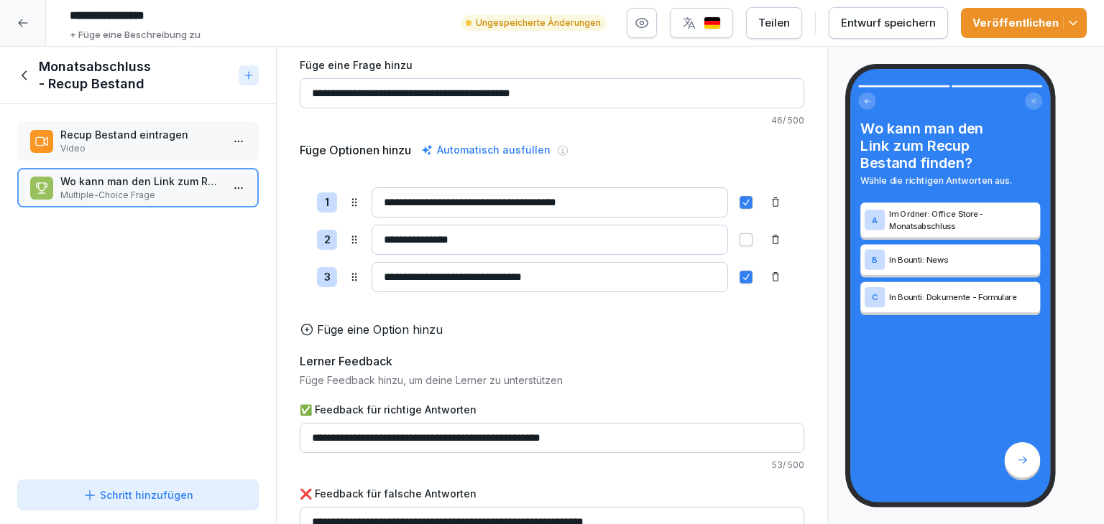
scroll to position [0, 0]
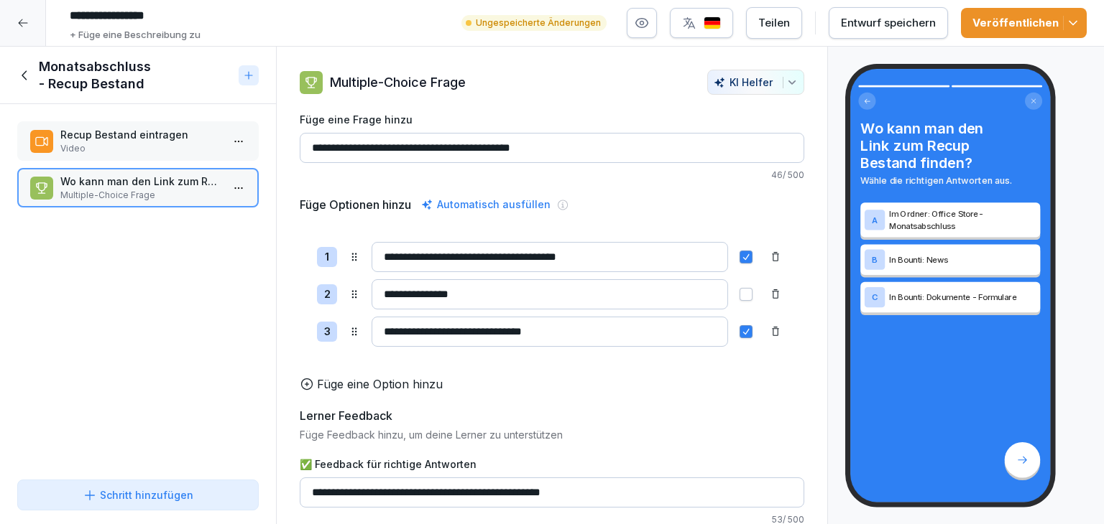
type input "**********"
click at [900, 27] on div "Entwurf speichern" at bounding box center [888, 23] width 95 height 16
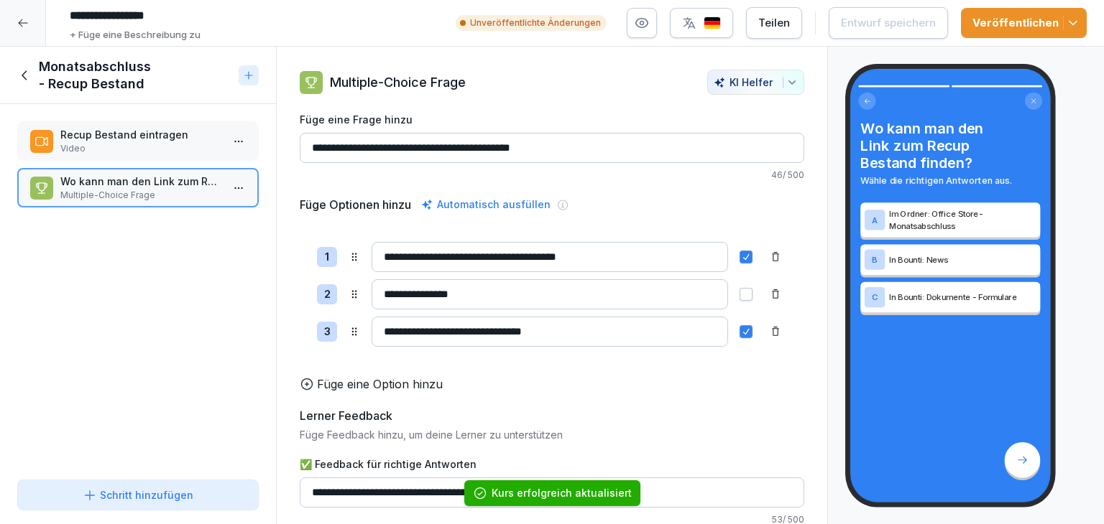
click at [80, 131] on p "Recup Bestand eintragen" at bounding box center [140, 134] width 161 height 15
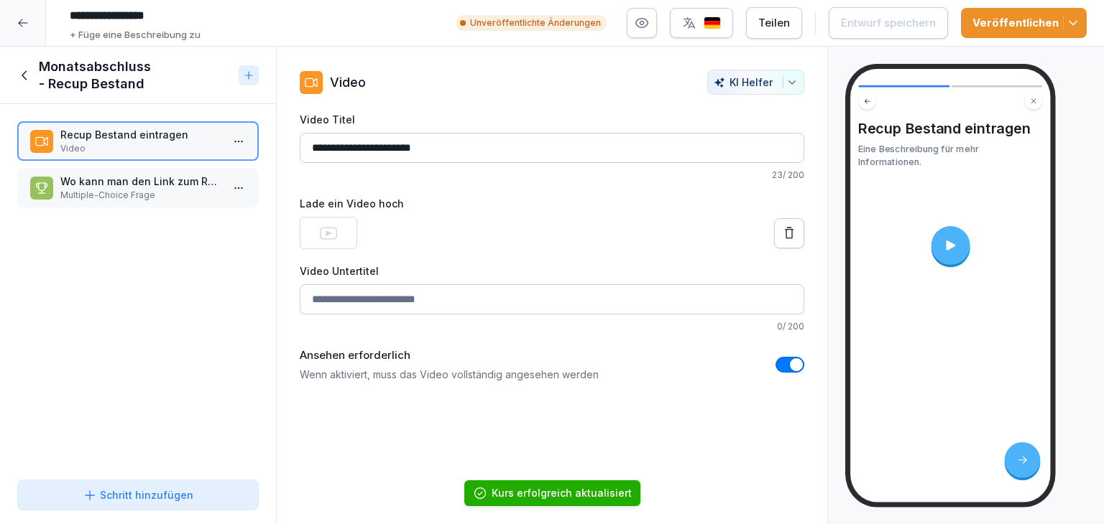
click at [1077, 26] on icon "button" at bounding box center [1073, 23] width 14 height 14
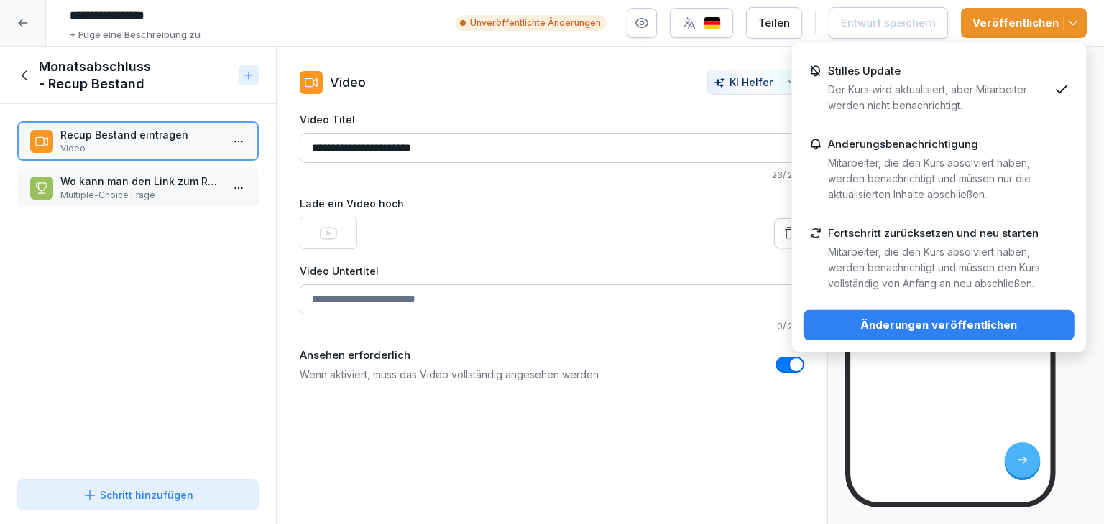
click at [929, 182] on p "Mitarbeiter, die den Kurs absolviert haben, werden benachrichtigt und müssen nu…" at bounding box center [938, 178] width 221 height 47
click at [953, 331] on div "Änderungen veröffentlichen" at bounding box center [939, 326] width 248 height 16
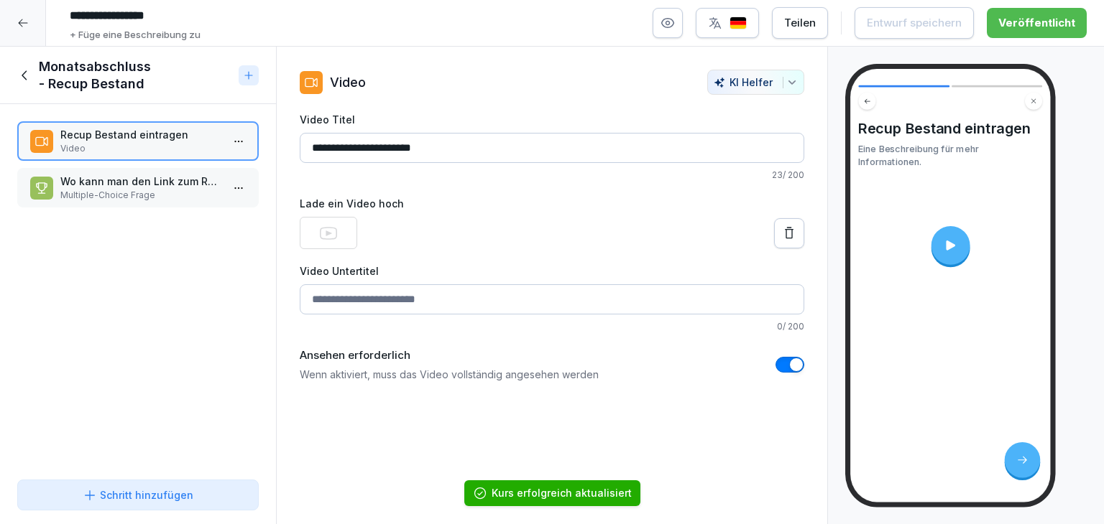
click at [20, 22] on icon at bounding box center [22, 22] width 11 height 11
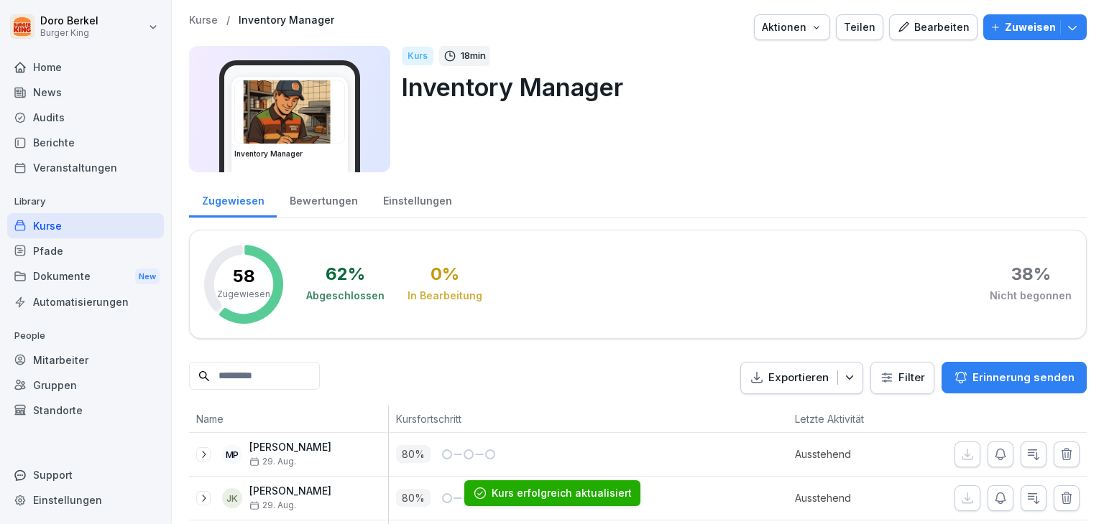
click at [57, 363] on div "Mitarbeiter" at bounding box center [85, 360] width 157 height 25
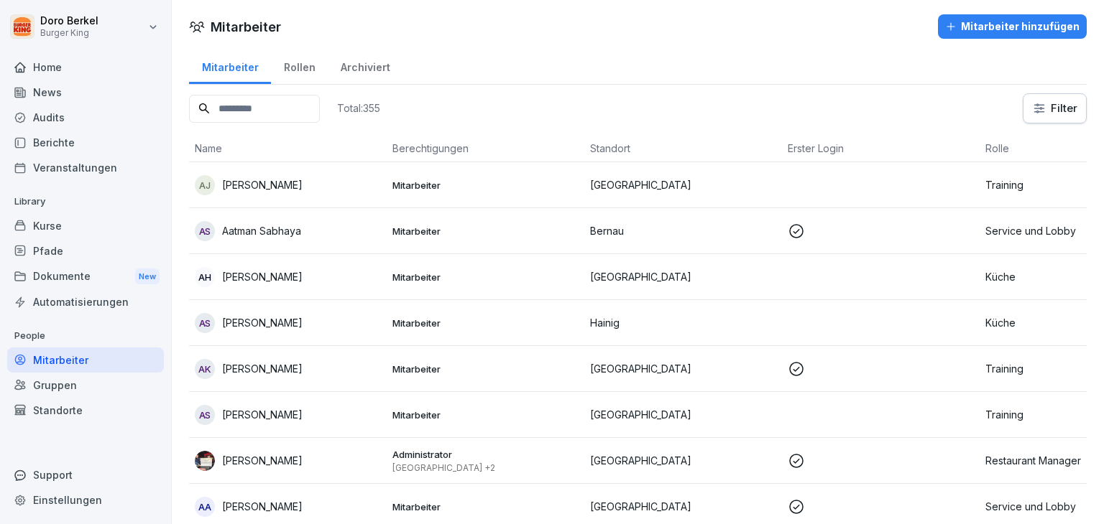
click at [232, 114] on input at bounding box center [254, 109] width 131 height 28
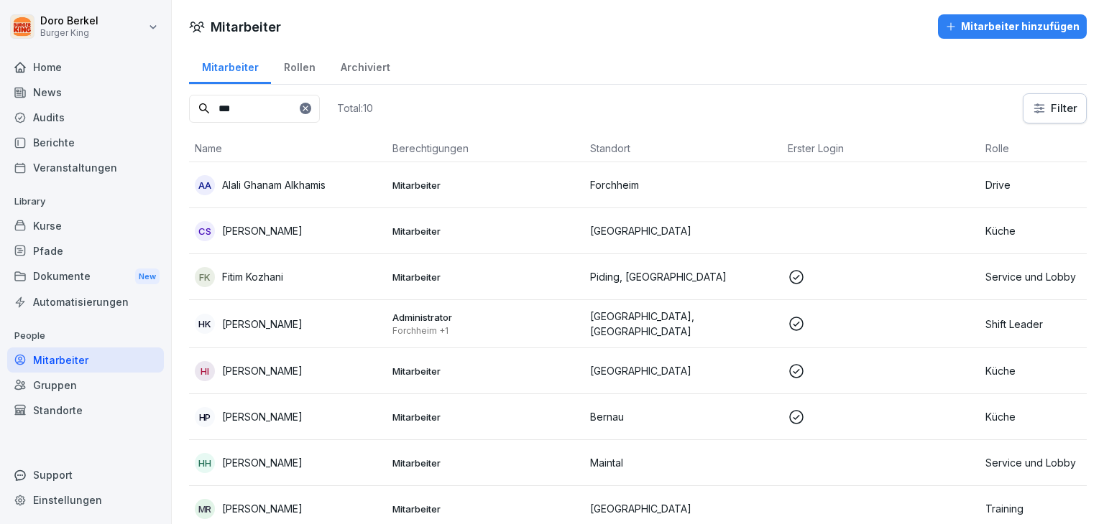
type input "***"
click at [239, 317] on p "[PERSON_NAME]" at bounding box center [262, 324] width 80 height 15
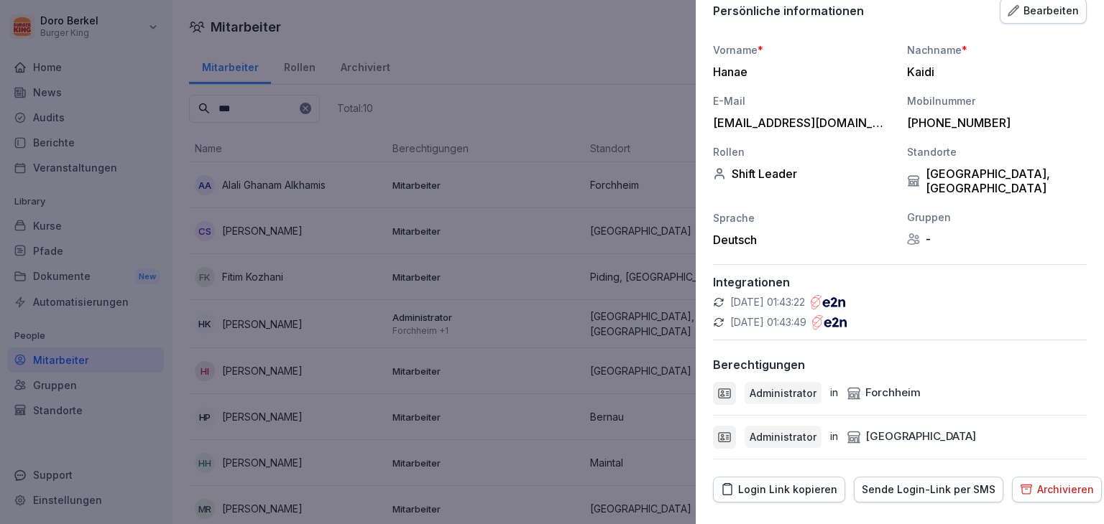
scroll to position [159, 0]
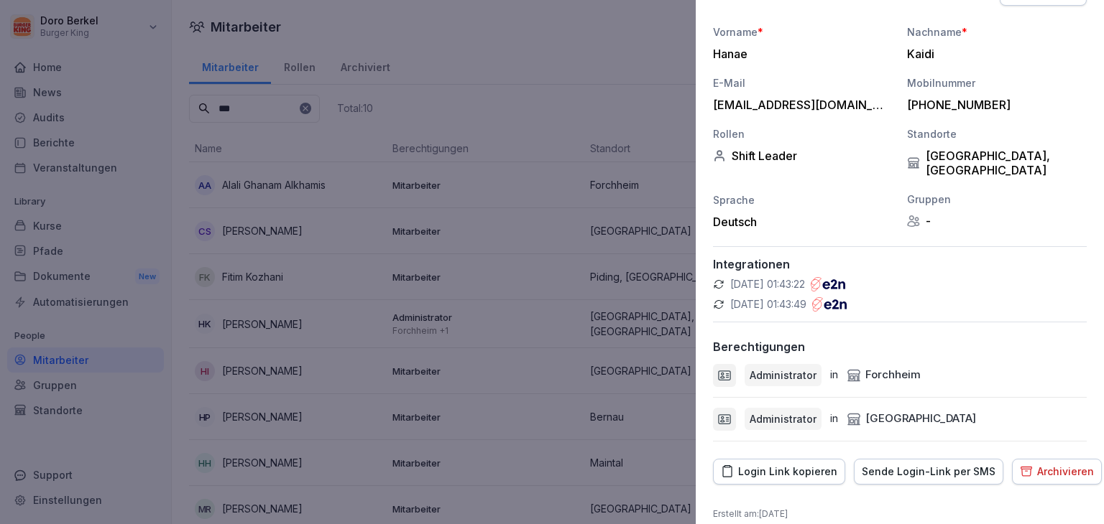
click at [775, 464] on div "Login Link kopieren" at bounding box center [779, 472] width 116 height 16
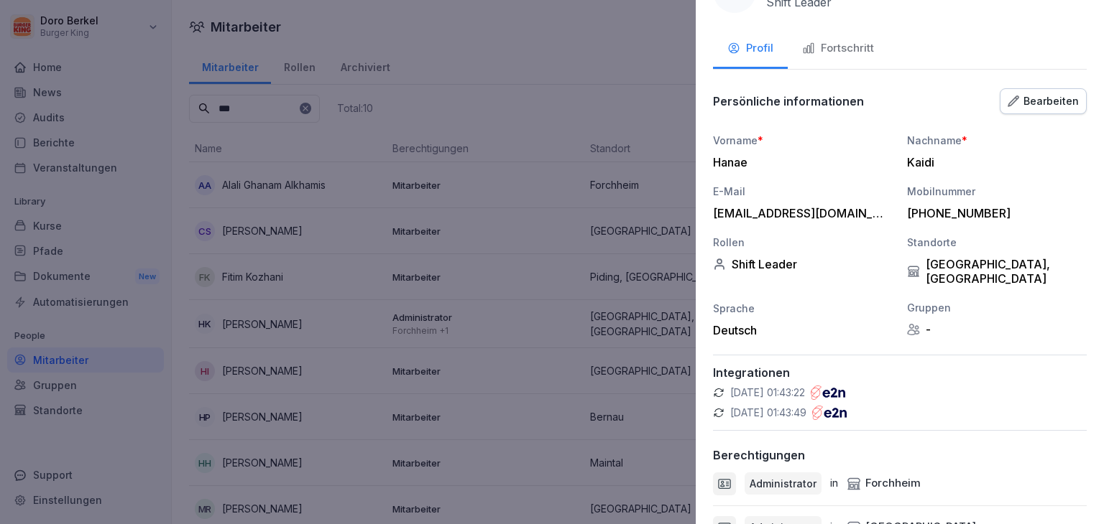
scroll to position [0, 0]
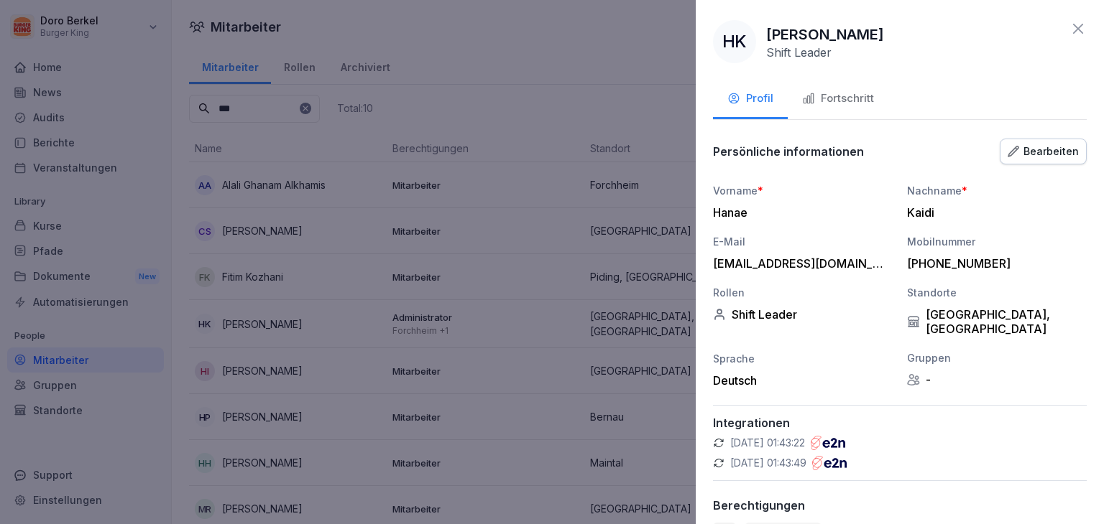
click at [1069, 28] on icon at bounding box center [1077, 28] width 17 height 17
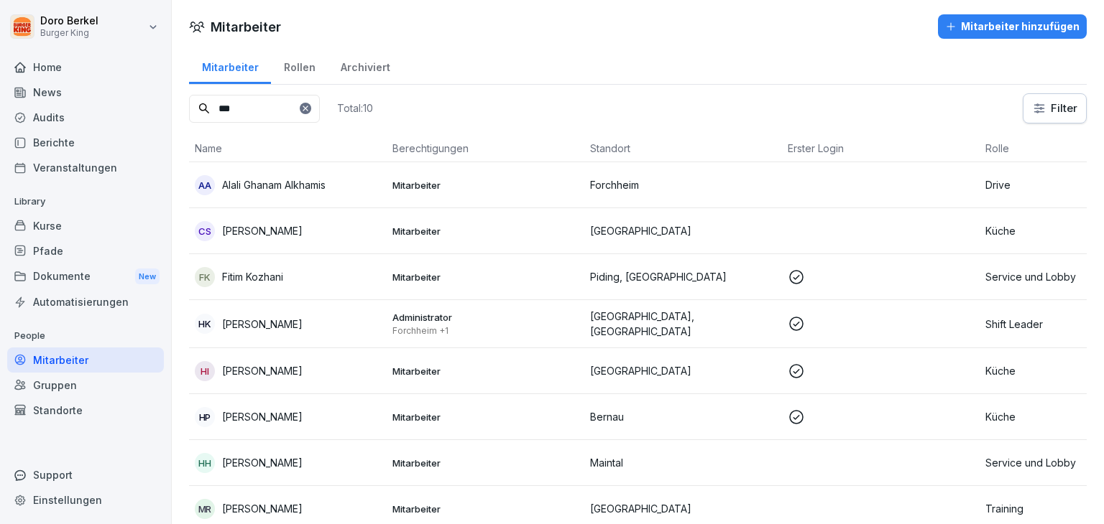
click at [32, 215] on div "Kurse" at bounding box center [85, 225] width 157 height 25
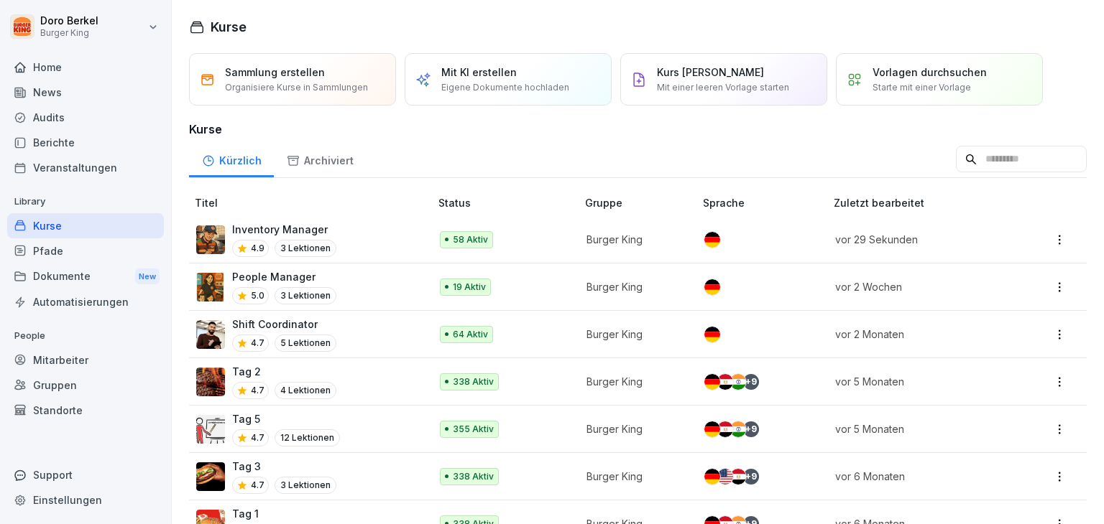
click at [277, 228] on p "Inventory Manager" at bounding box center [284, 229] width 104 height 15
